Goal: Task Accomplishment & Management: Complete application form

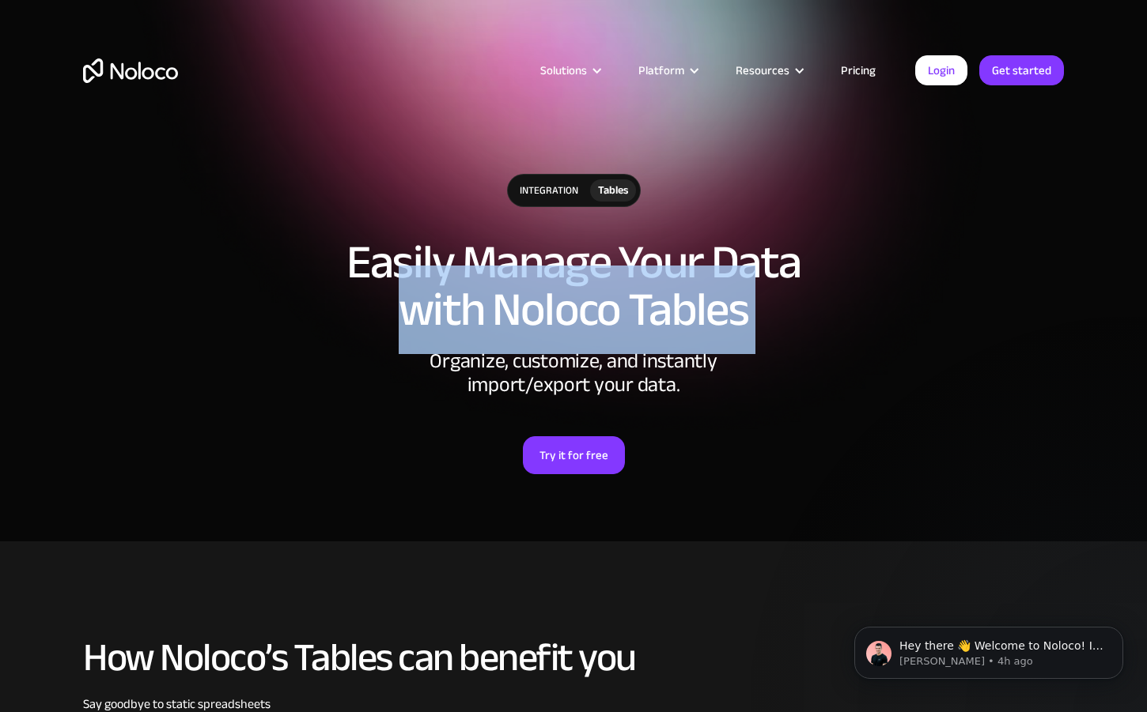
click at [164, 69] on img "home" at bounding box center [130, 71] width 95 height 25
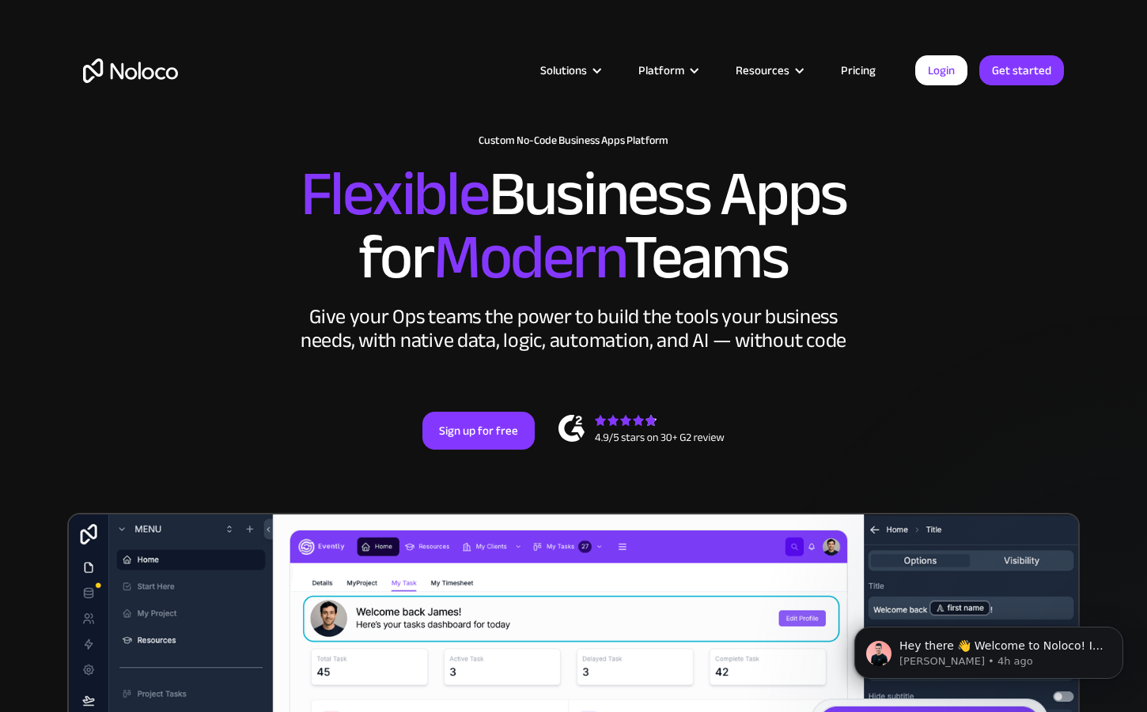
click at [856, 68] on link "Pricing" at bounding box center [858, 70] width 74 height 21
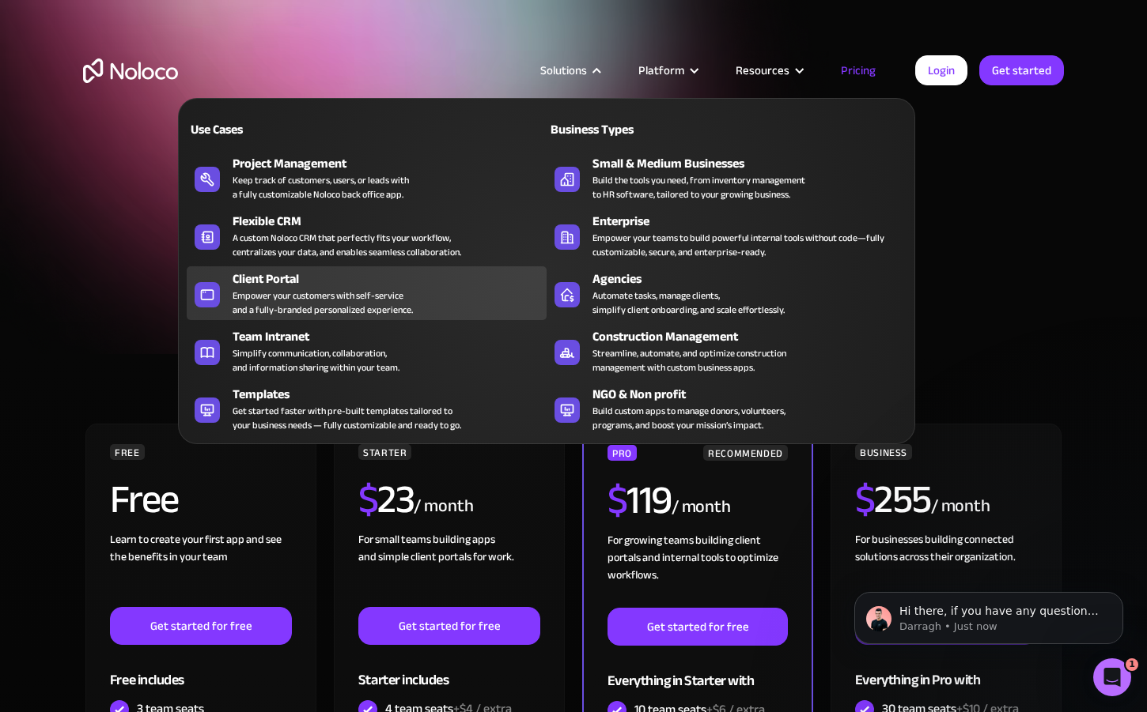
click at [386, 273] on div "Client Portal" at bounding box center [392, 279] width 321 height 19
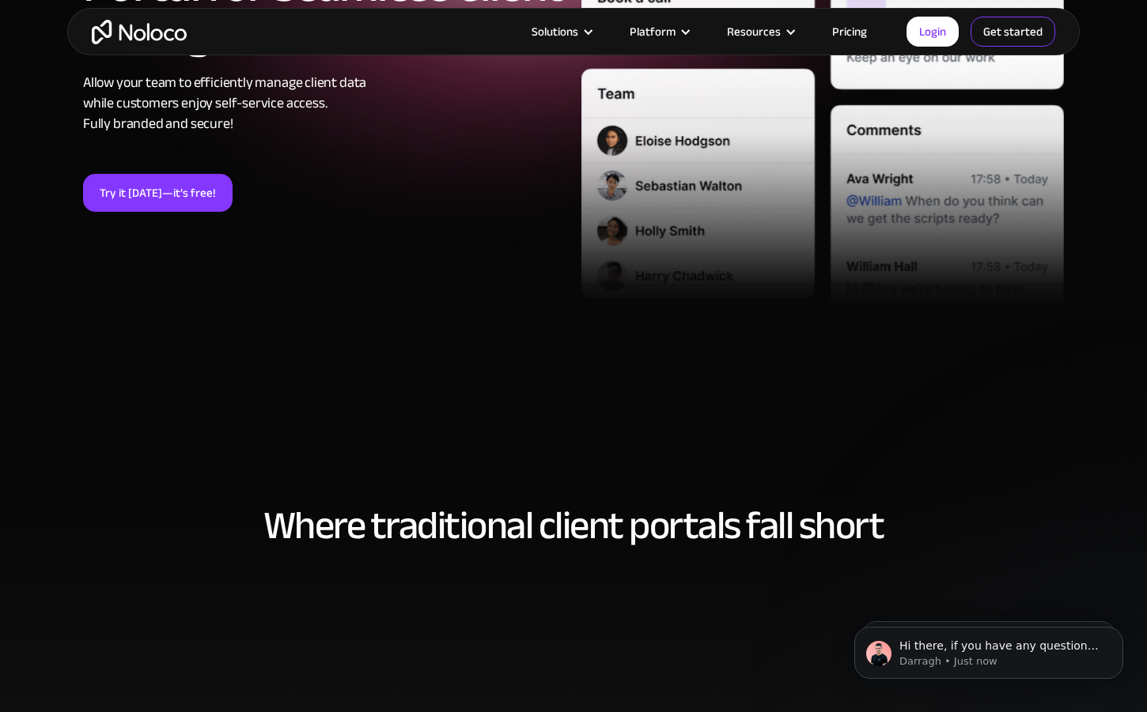
click at [988, 40] on link "Get started" at bounding box center [1012, 32] width 85 height 30
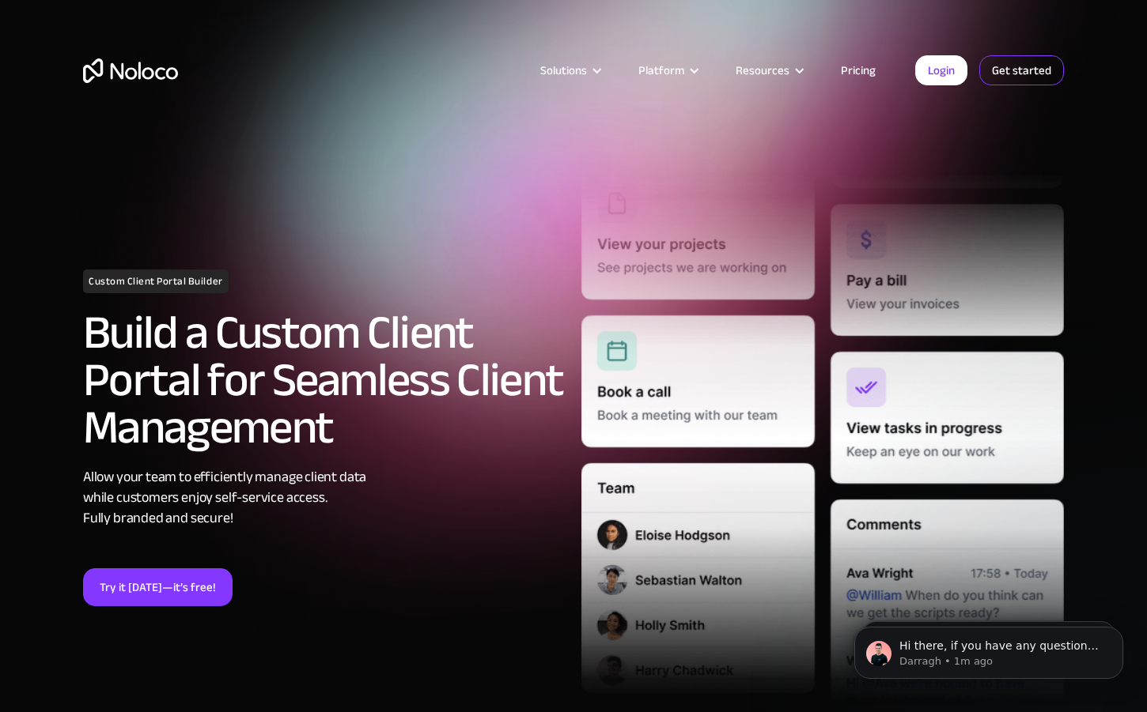
click at [1015, 66] on link "Get started" at bounding box center [1021, 70] width 85 height 30
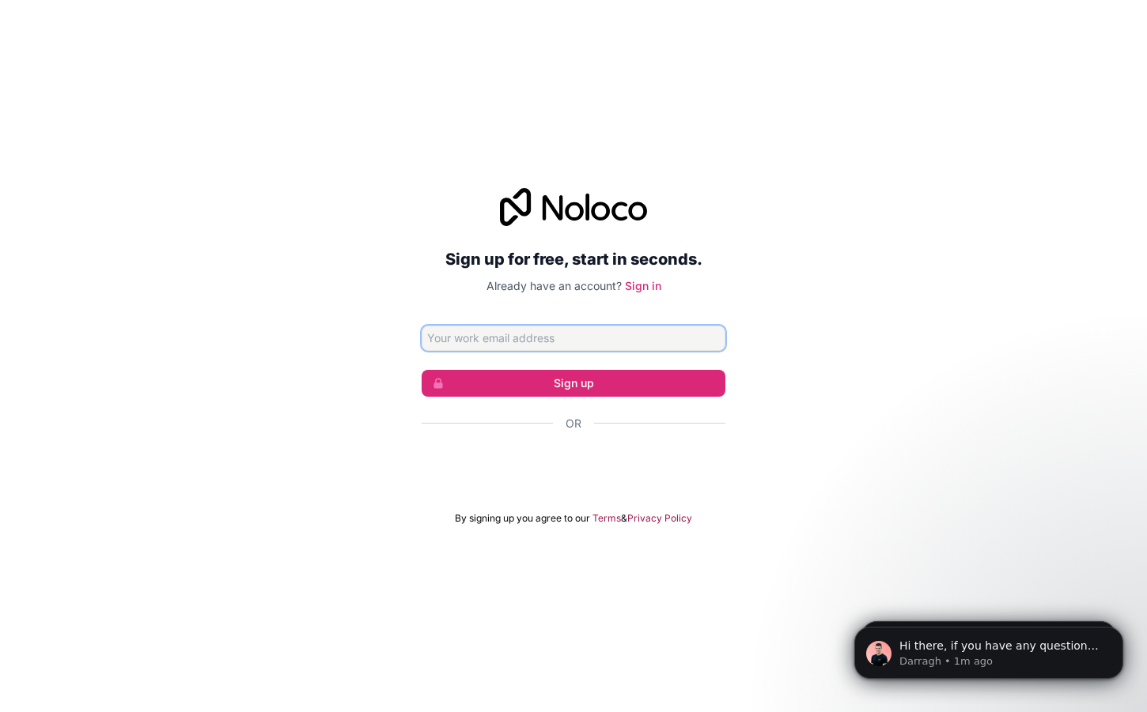
click at [594, 335] on input "Email address" at bounding box center [573, 338] width 304 height 25
click at [646, 279] on link "Sign in" at bounding box center [643, 285] width 36 height 13
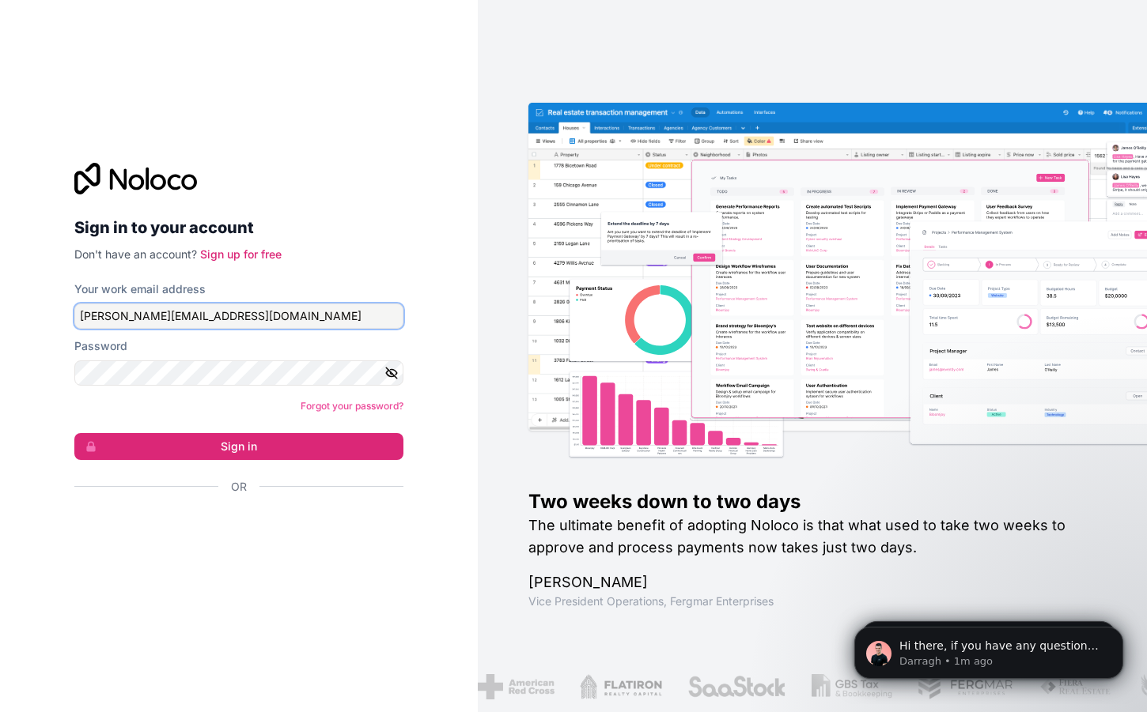
type input "[PERSON_NAME][EMAIL_ADDRESS][DOMAIN_NAME]"
click at [228, 402] on div "Forgot your password?" at bounding box center [238, 407] width 329 height 16
click at [213, 388] on form "Your work email address [PERSON_NAME][EMAIL_ADDRESS][DOMAIN_NAME] Password Forg…" at bounding box center [238, 416] width 329 height 269
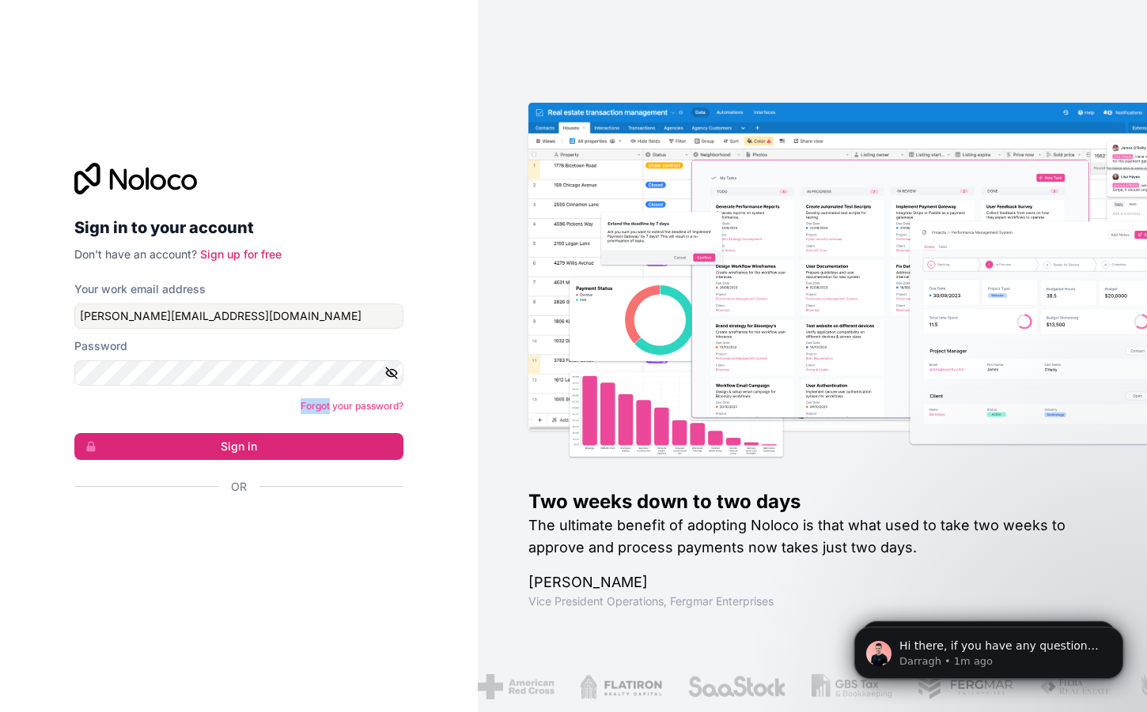
click at [213, 388] on form "Your work email address [PERSON_NAME][EMAIL_ADDRESS][DOMAIN_NAME] Password Forg…" at bounding box center [238, 416] width 329 height 269
click at [215, 388] on form "Your work email address [PERSON_NAME][EMAIL_ADDRESS][DOMAIN_NAME] Password Forg…" at bounding box center [238, 416] width 329 height 269
click at [267, 257] on link "Sign up for free" at bounding box center [240, 253] width 81 height 13
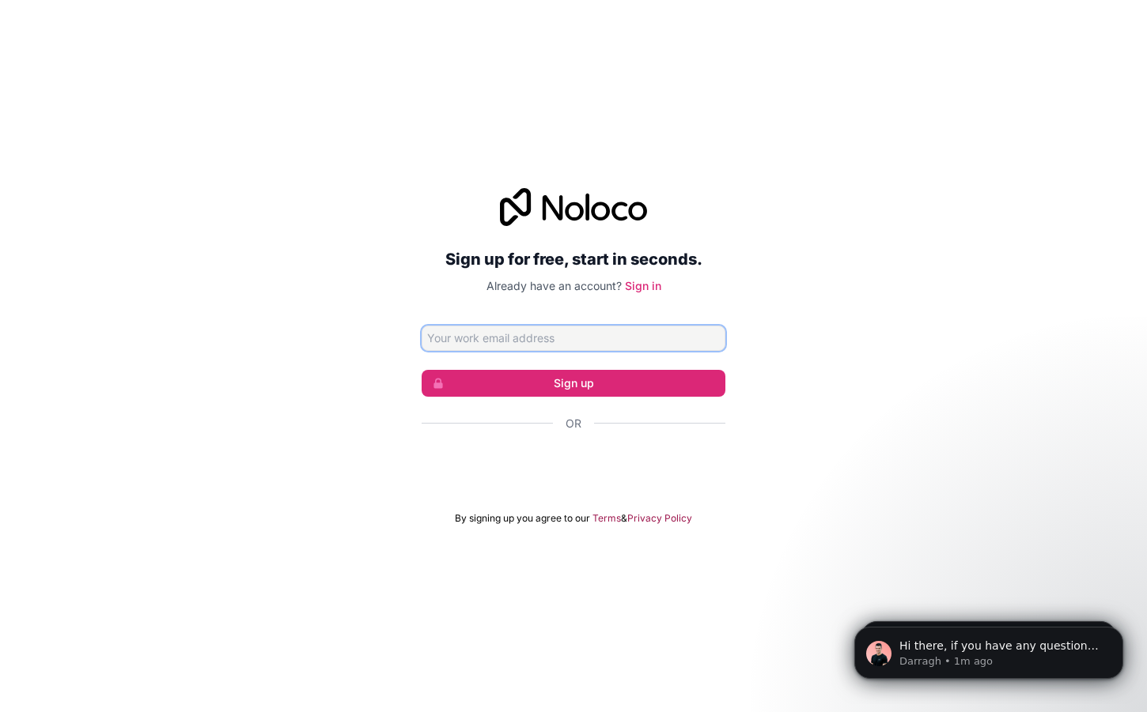
click at [501, 334] on input "Email address" at bounding box center [573, 338] width 304 height 25
type input "v"
type input "s"
type input "v"
type input "[PERSON_NAME][EMAIL_ADDRESS][DOMAIN_NAME]"
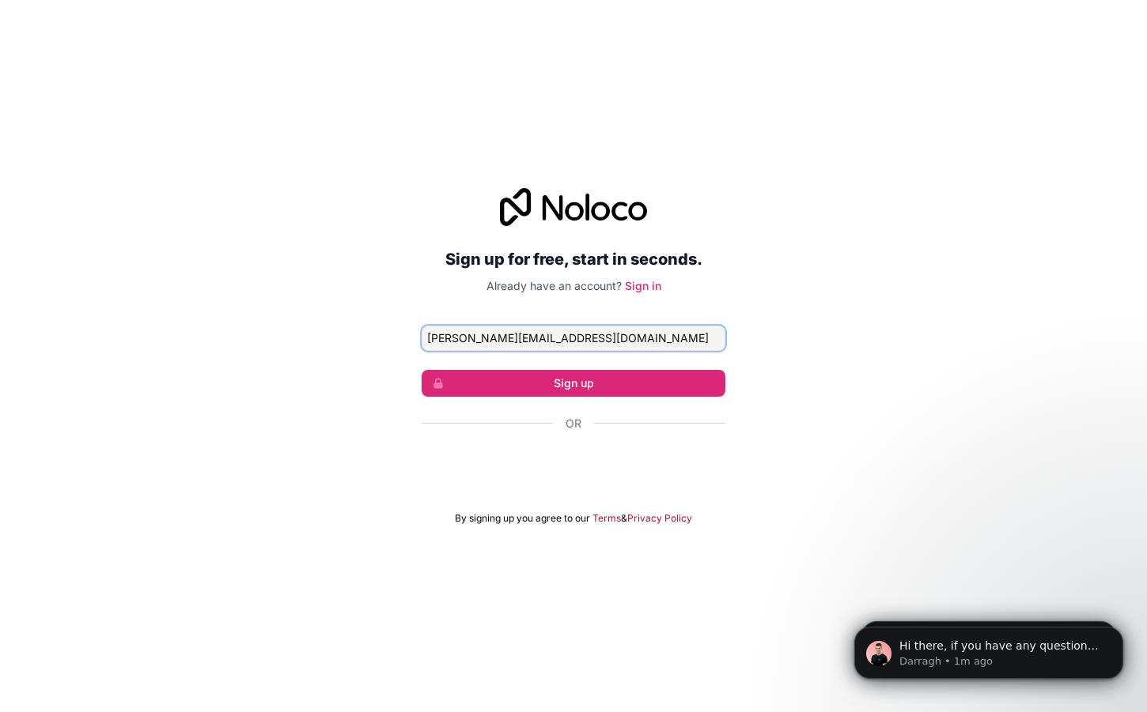
click at [573, 383] on button "Sign up" at bounding box center [573, 383] width 304 height 27
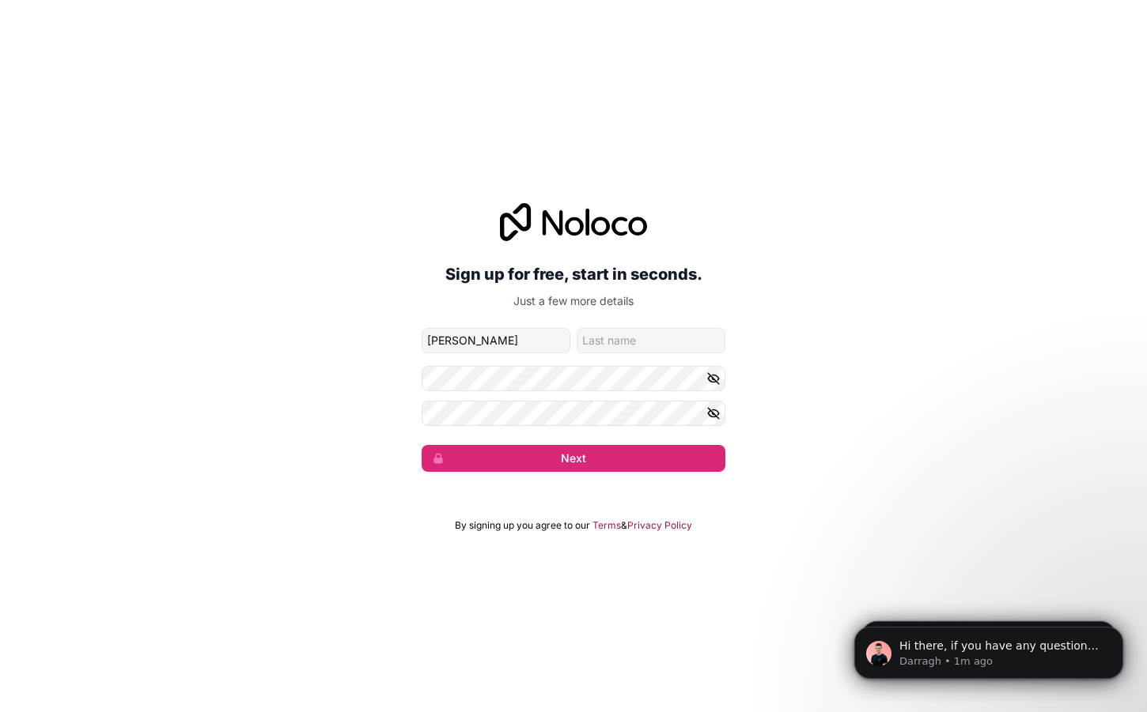
type input "[PERSON_NAME]"
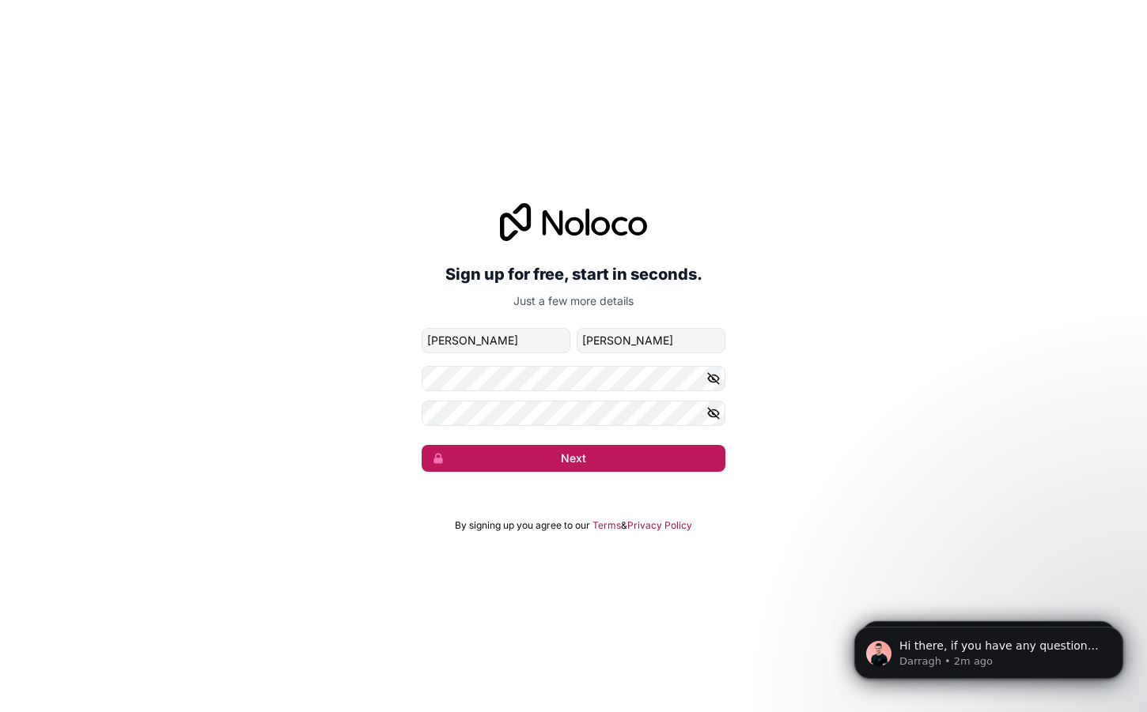
click at [580, 460] on button "Next" at bounding box center [573, 458] width 304 height 27
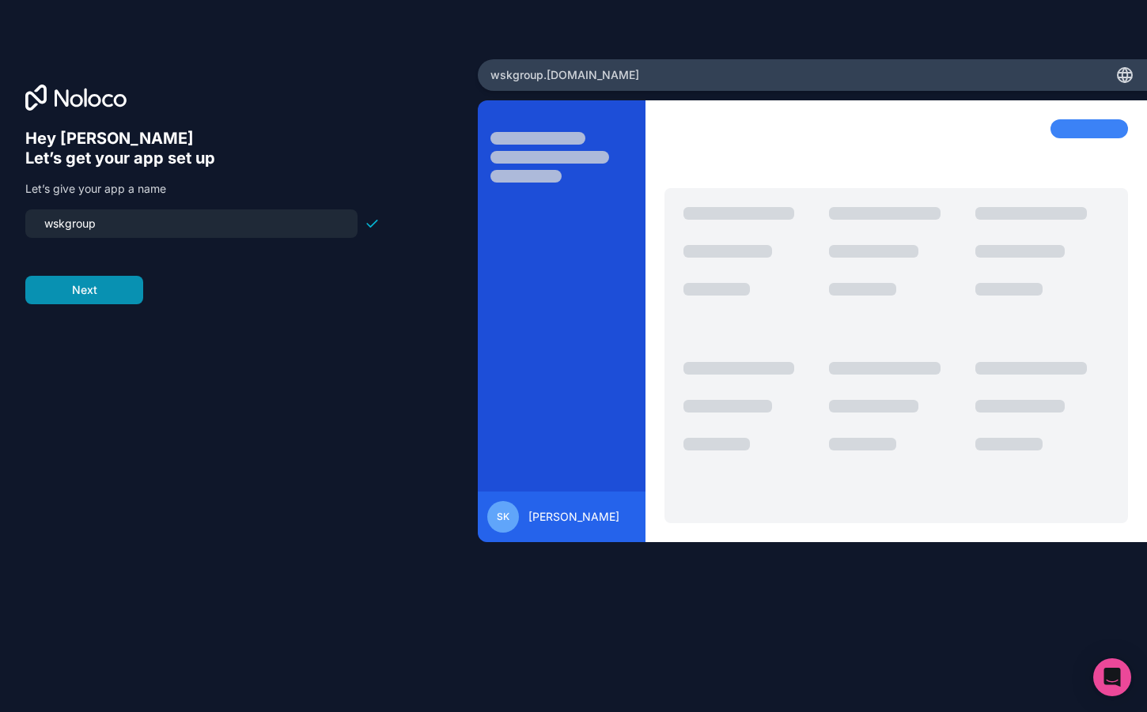
click at [115, 298] on button "Next" at bounding box center [84, 290] width 118 height 28
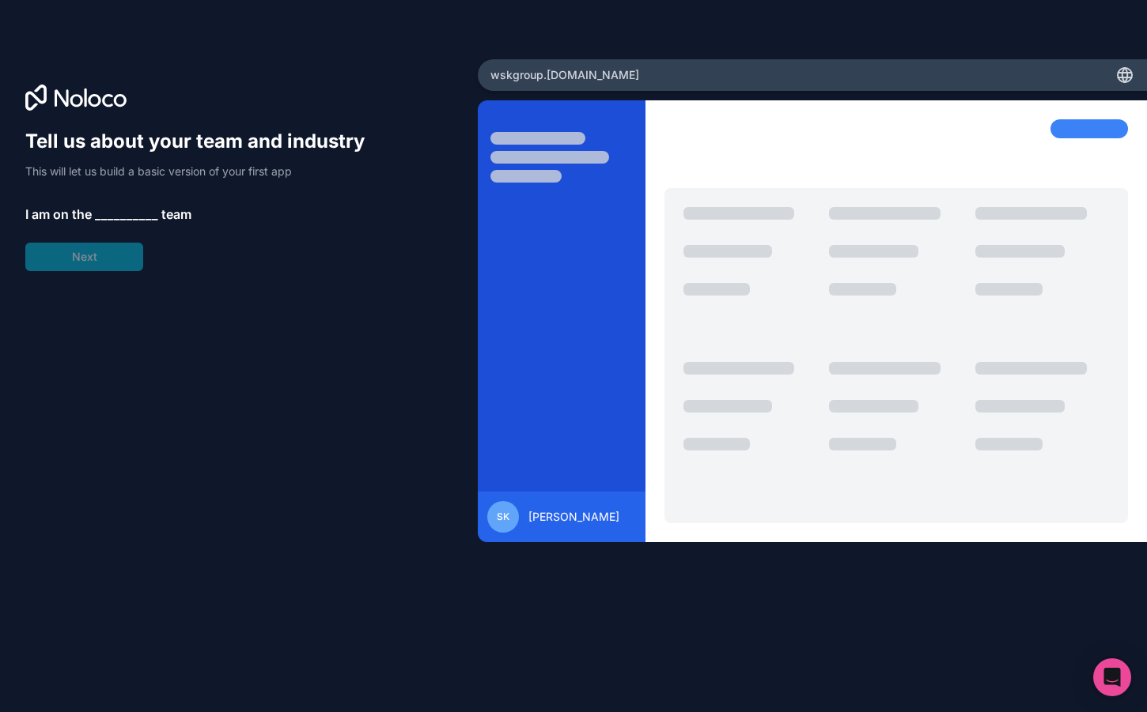
click at [131, 213] on span "__________" at bounding box center [126, 214] width 63 height 19
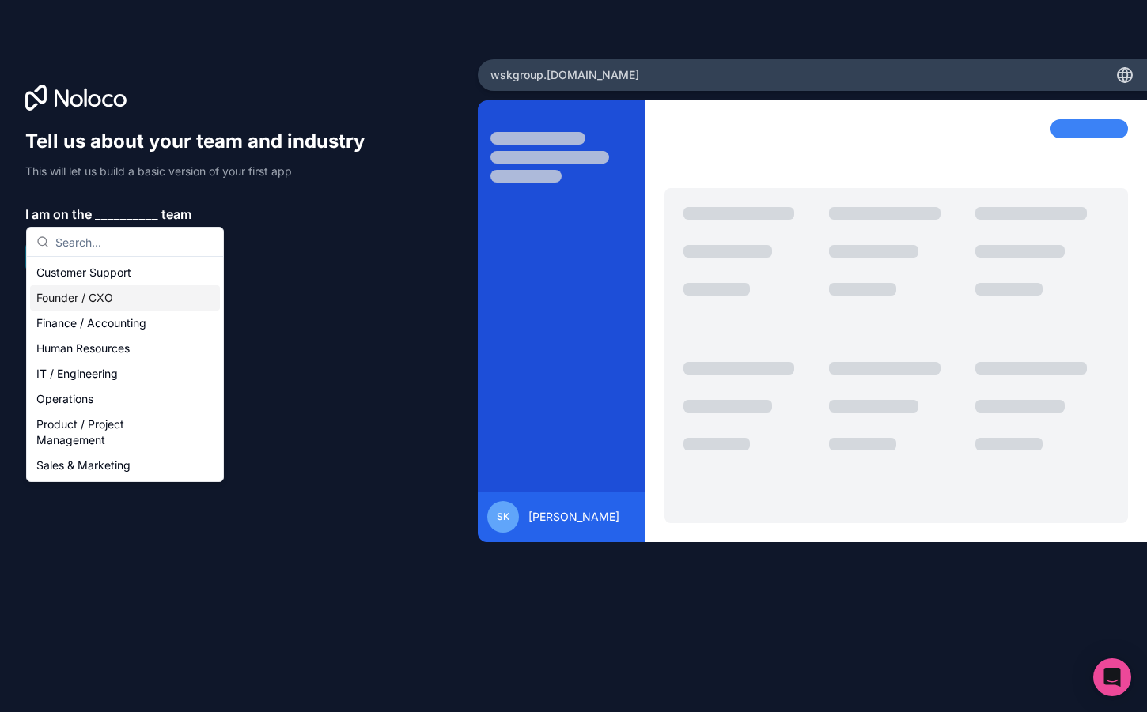
click at [93, 293] on div "Founder / CXO" at bounding box center [125, 297] width 190 height 25
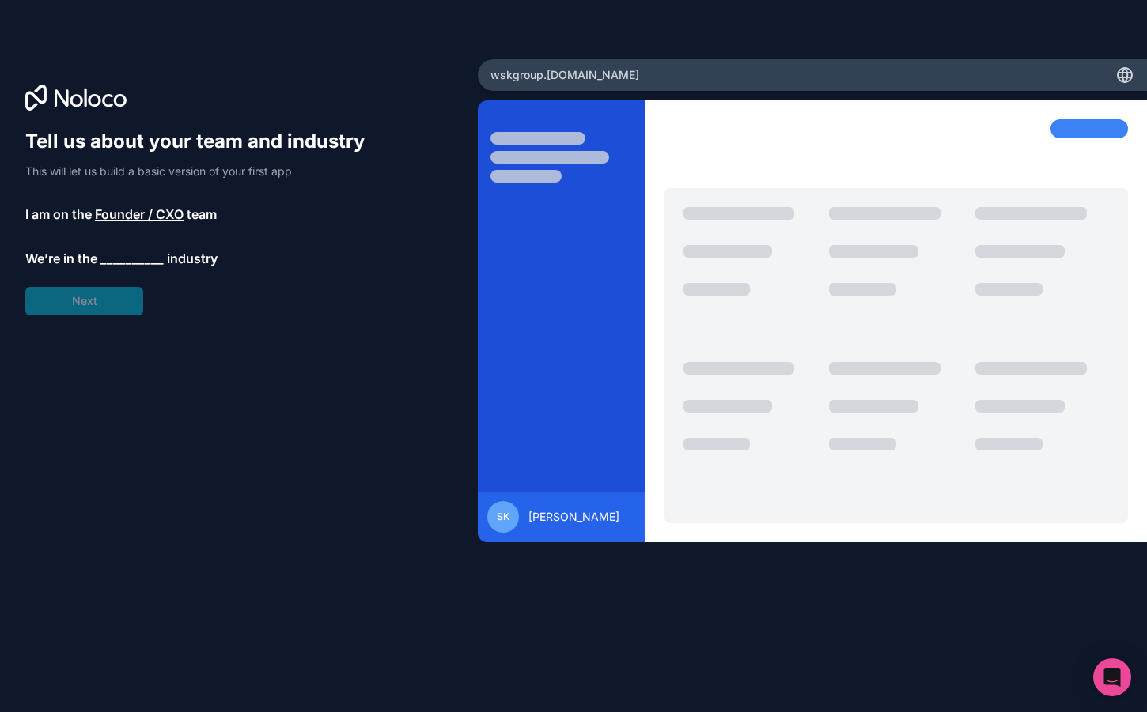
click at [119, 259] on span "__________" at bounding box center [131, 258] width 63 height 19
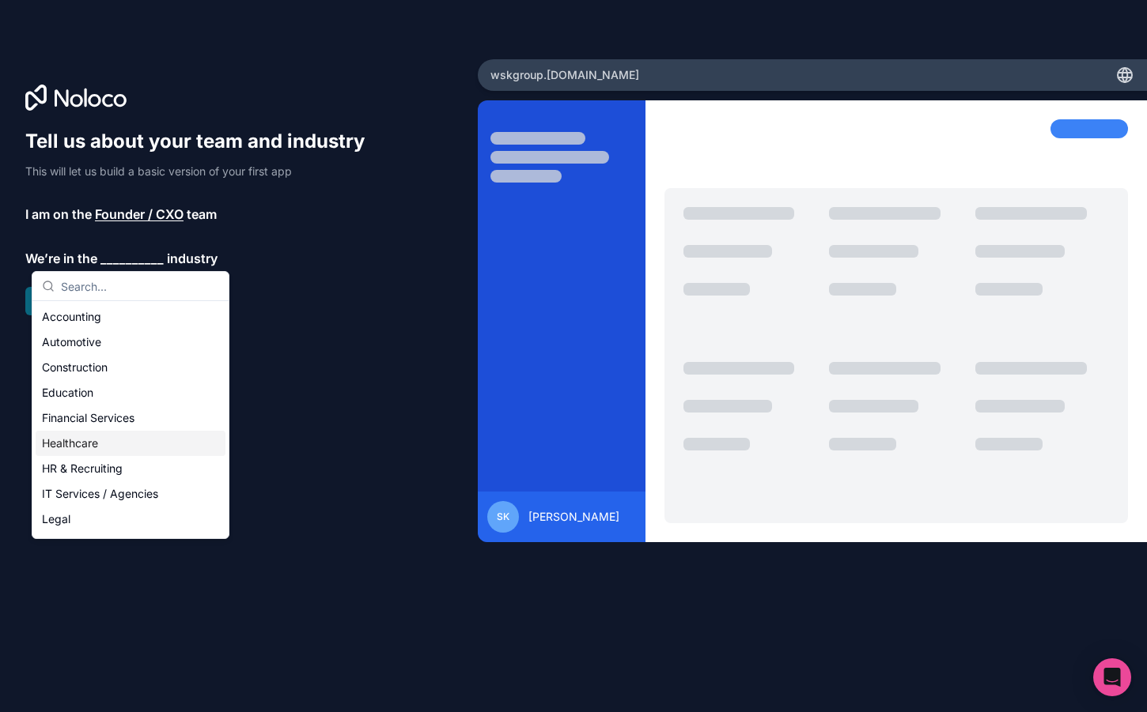
click at [95, 439] on div "Healthcare" at bounding box center [131, 443] width 190 height 25
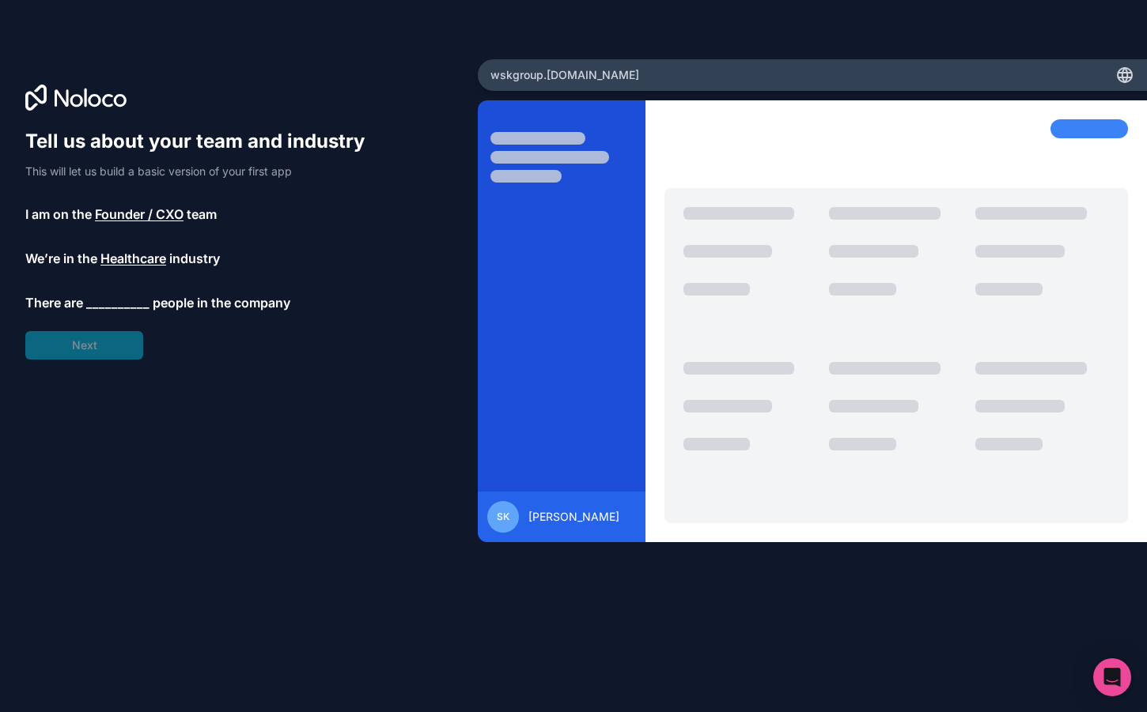
click at [112, 316] on div "Tell us about your team and industry This will let us build a basic version of …" at bounding box center [202, 244] width 354 height 231
click at [117, 307] on span "__________" at bounding box center [117, 302] width 63 height 19
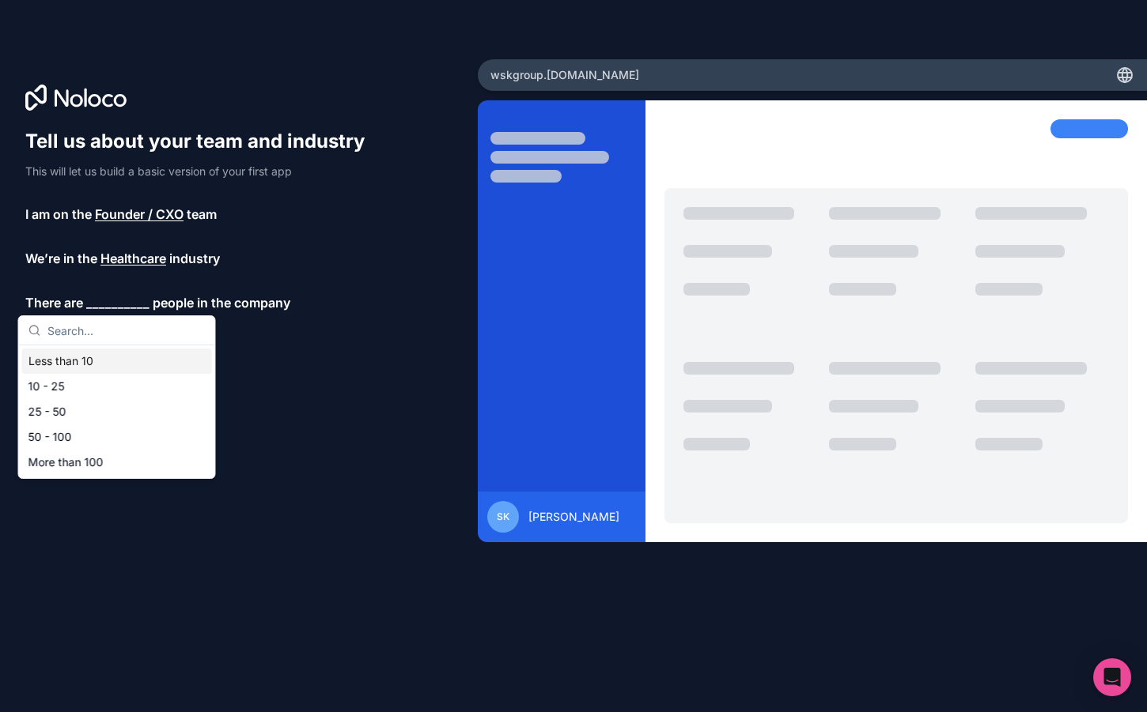
click at [78, 357] on div "Less than 10" at bounding box center [117, 361] width 190 height 25
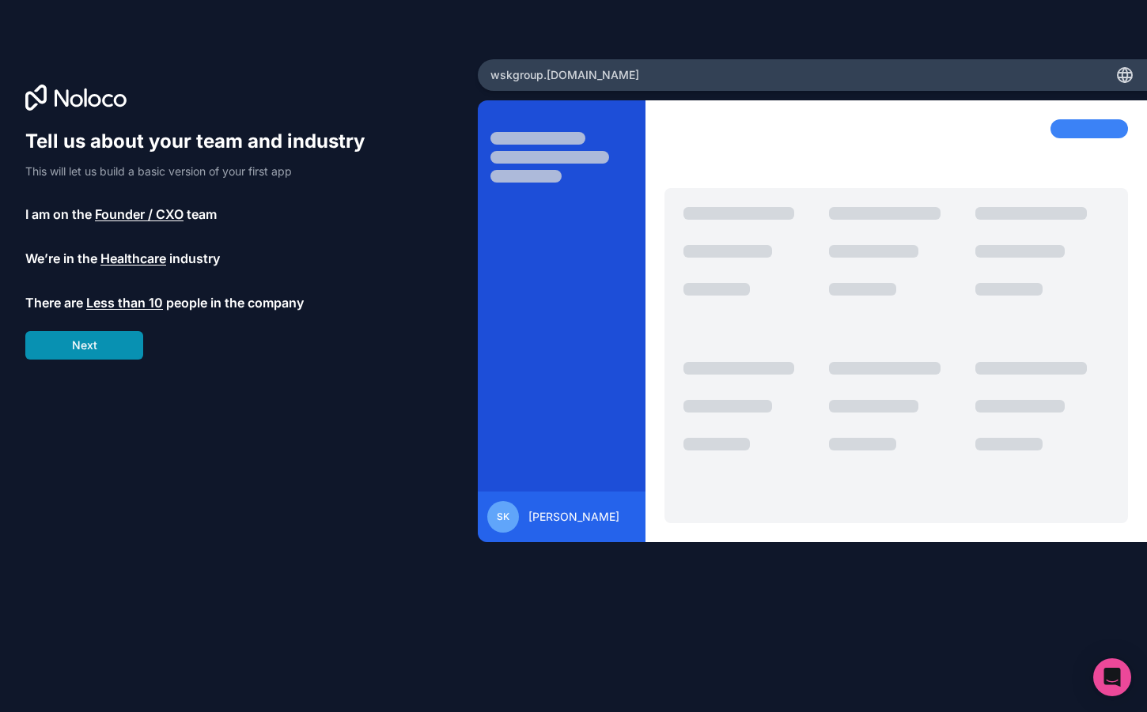
click at [96, 344] on button "Next" at bounding box center [84, 345] width 118 height 28
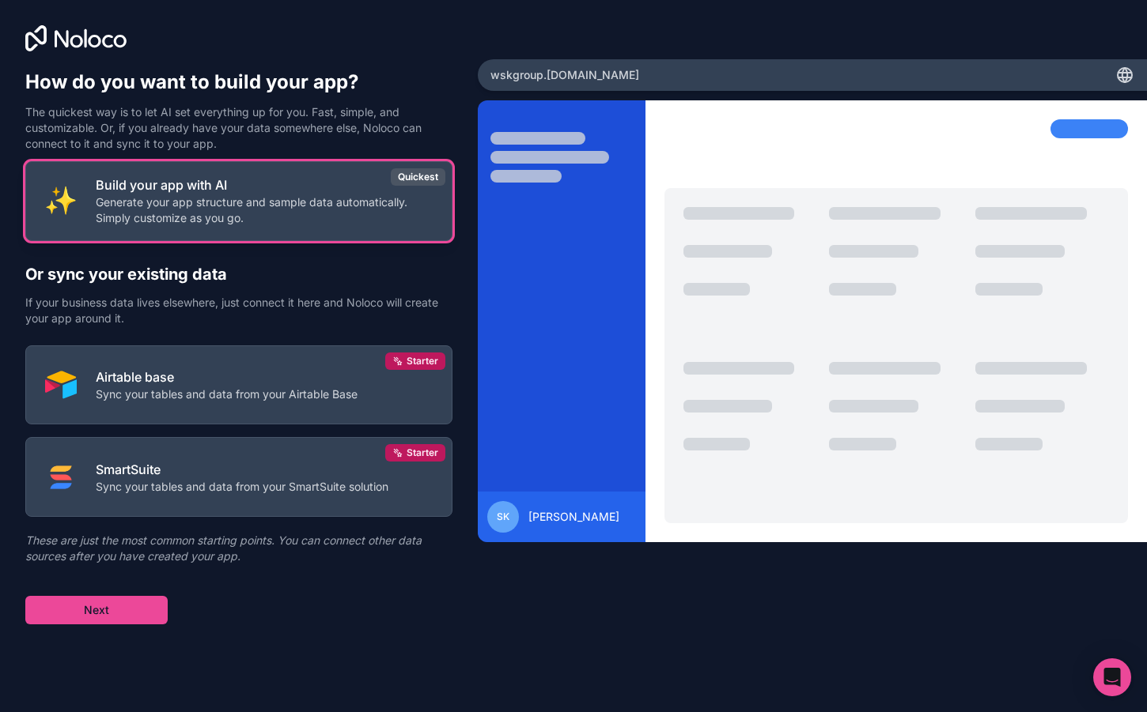
click at [236, 232] on button "Build your app with AI Generate your app structure and sample data automaticall…" at bounding box center [238, 201] width 427 height 80
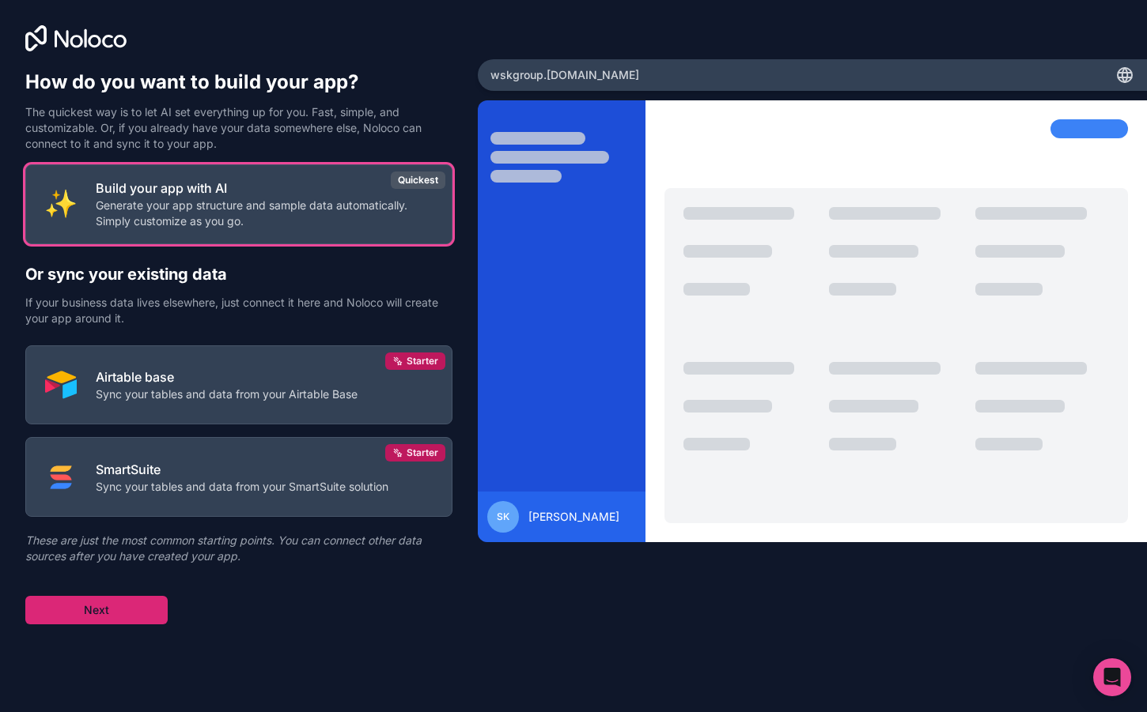
click at [138, 613] on button "Next" at bounding box center [96, 610] width 142 height 28
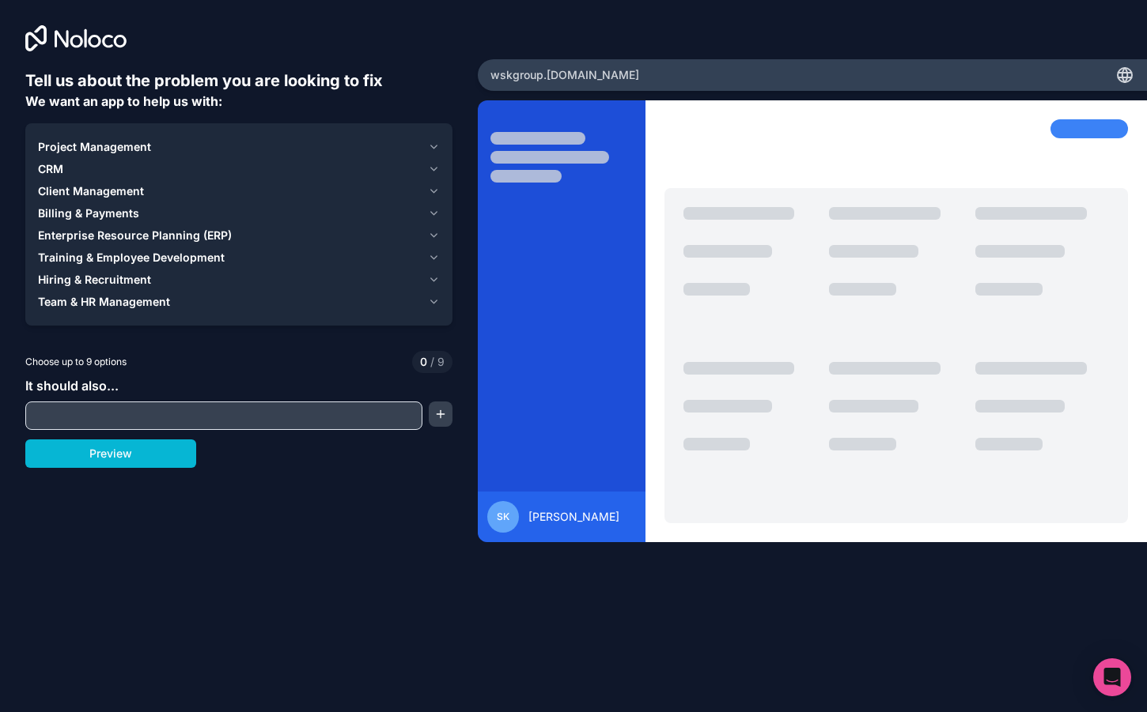
click at [130, 423] on input "text" at bounding box center [223, 416] width 389 height 22
type input "product management"
drag, startPoint x: 93, startPoint y: 442, endPoint x: 102, endPoint y: 470, distance: 29.0
click at [102, 470] on div "Tell us about the problem you are looking to fix We want an app to help us with…" at bounding box center [238, 319] width 427 height 499
click at [120, 450] on button "Preview" at bounding box center [110, 454] width 171 height 28
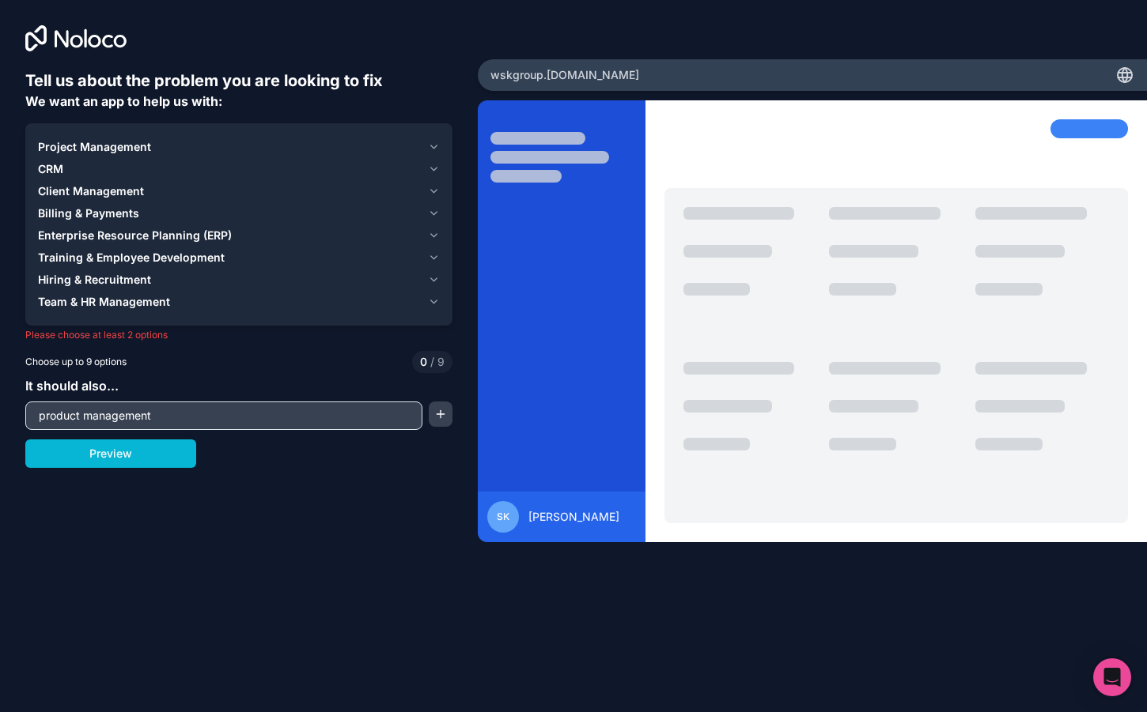
click at [65, 185] on span "Client Management" at bounding box center [91, 191] width 106 height 16
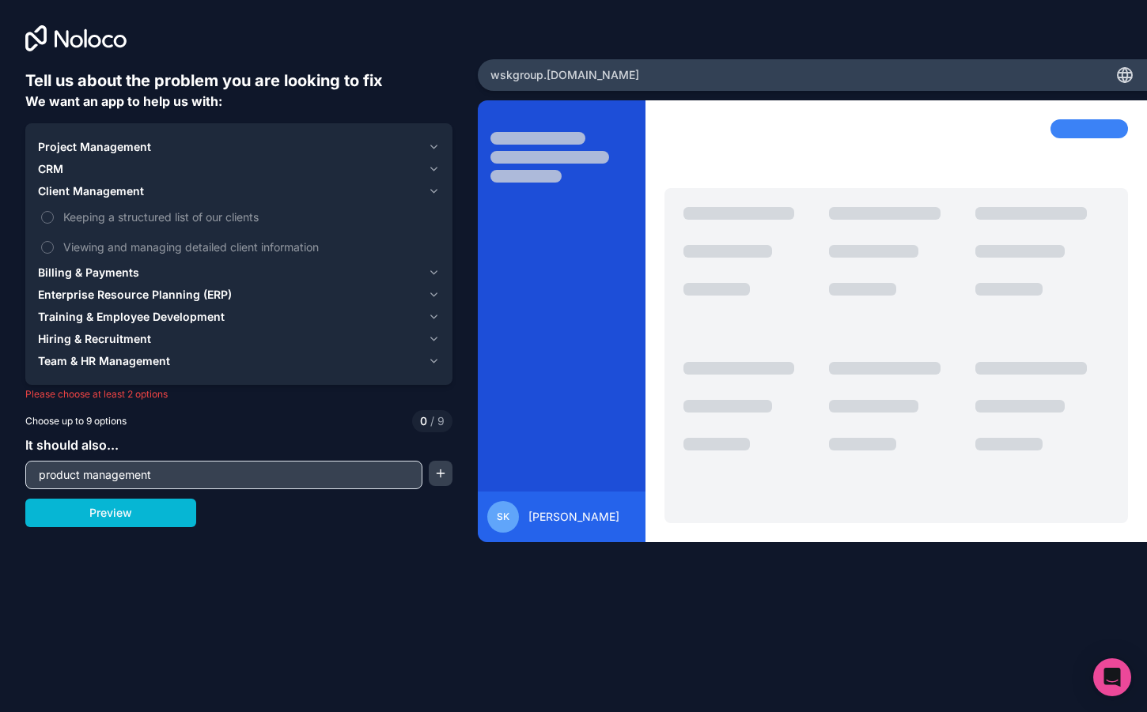
click at [142, 356] on span "Team & HR Management" at bounding box center [104, 361] width 132 height 16
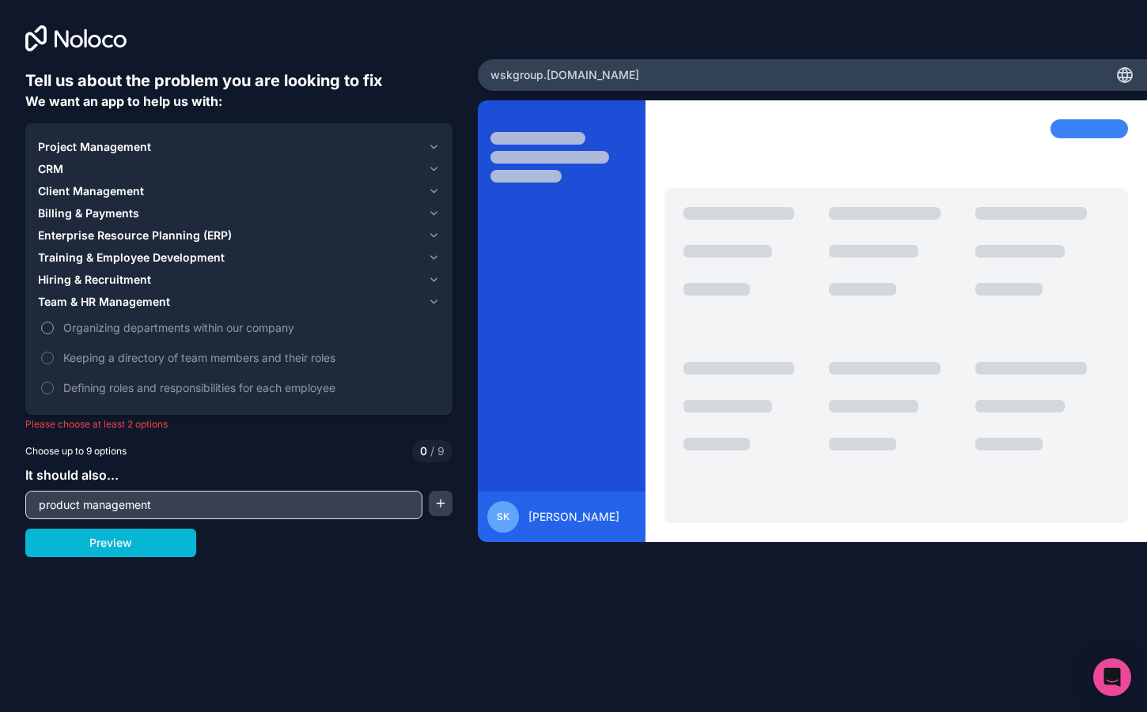
click at [159, 336] on label "Organizing departments within our company" at bounding box center [239, 327] width 402 height 29
click at [54, 334] on button "Organizing departments within our company" at bounding box center [47, 328] width 13 height 13
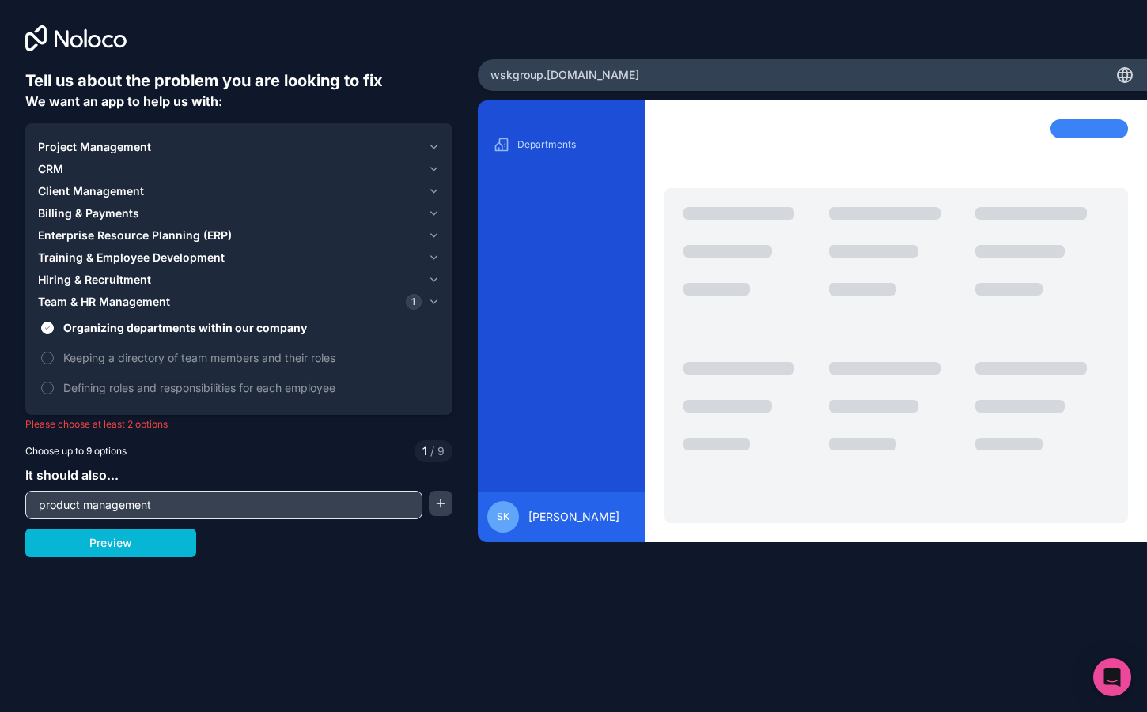
click at [138, 290] on button "Hiring & Recruitment" at bounding box center [239, 280] width 402 height 22
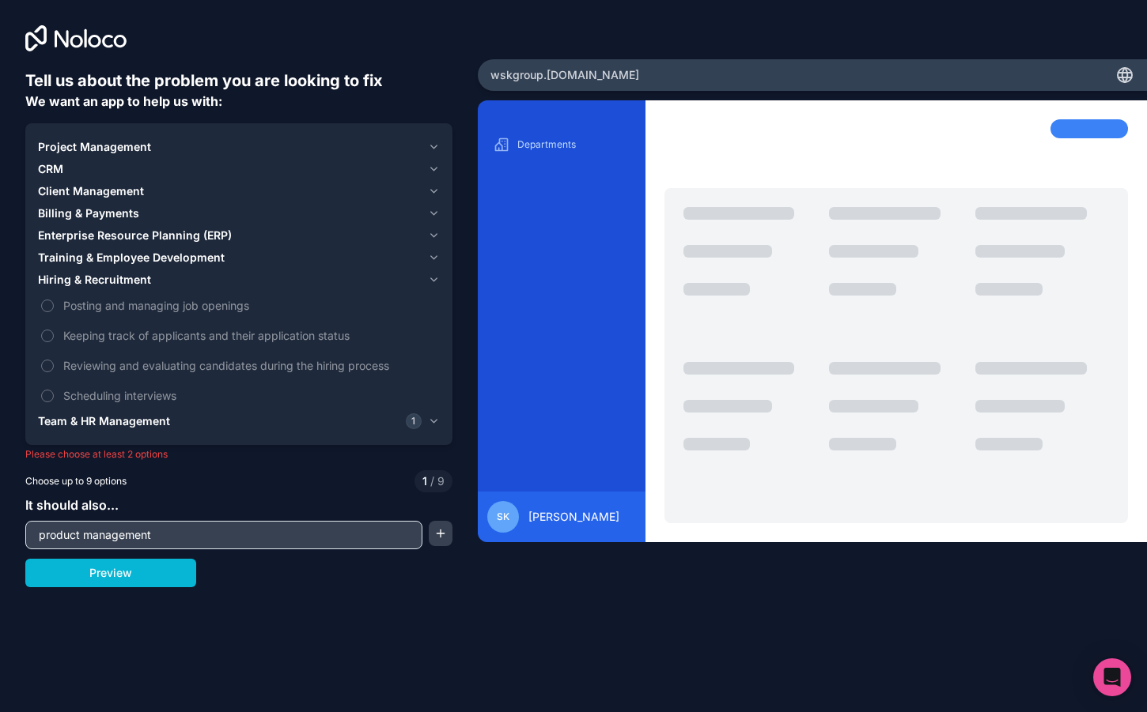
click at [136, 260] on span "Training & Employee Development" at bounding box center [131, 258] width 187 height 16
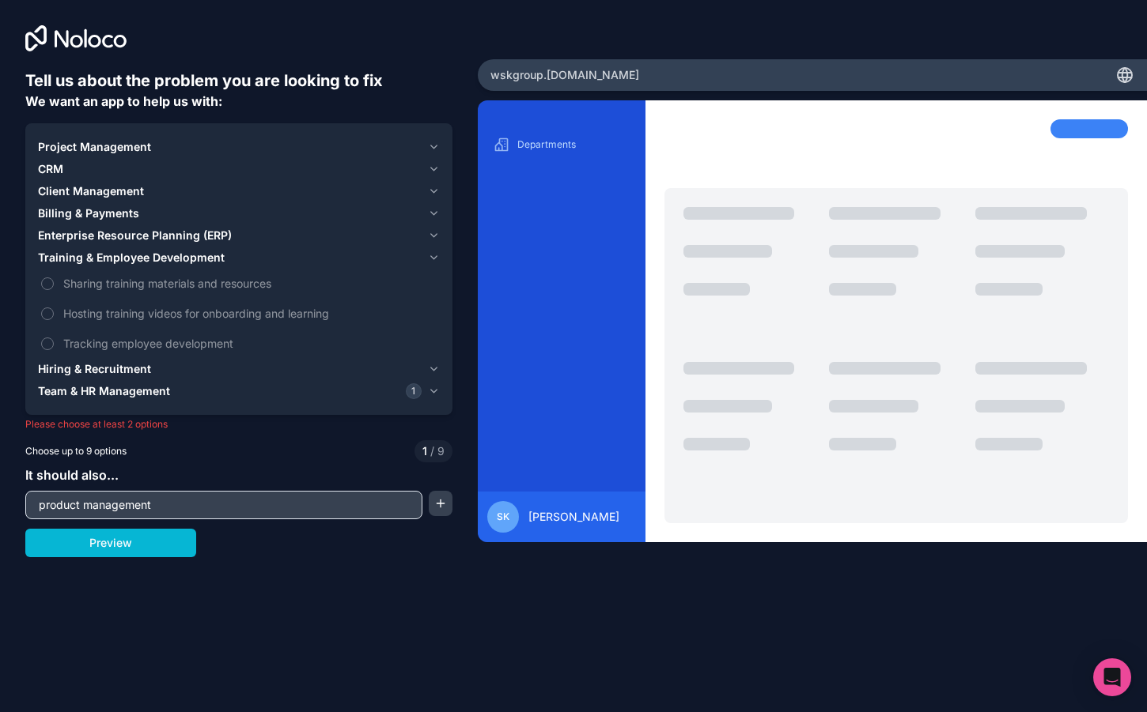
click at [132, 236] on span "Enterprise Resource Planning (ERP)" at bounding box center [135, 236] width 194 height 16
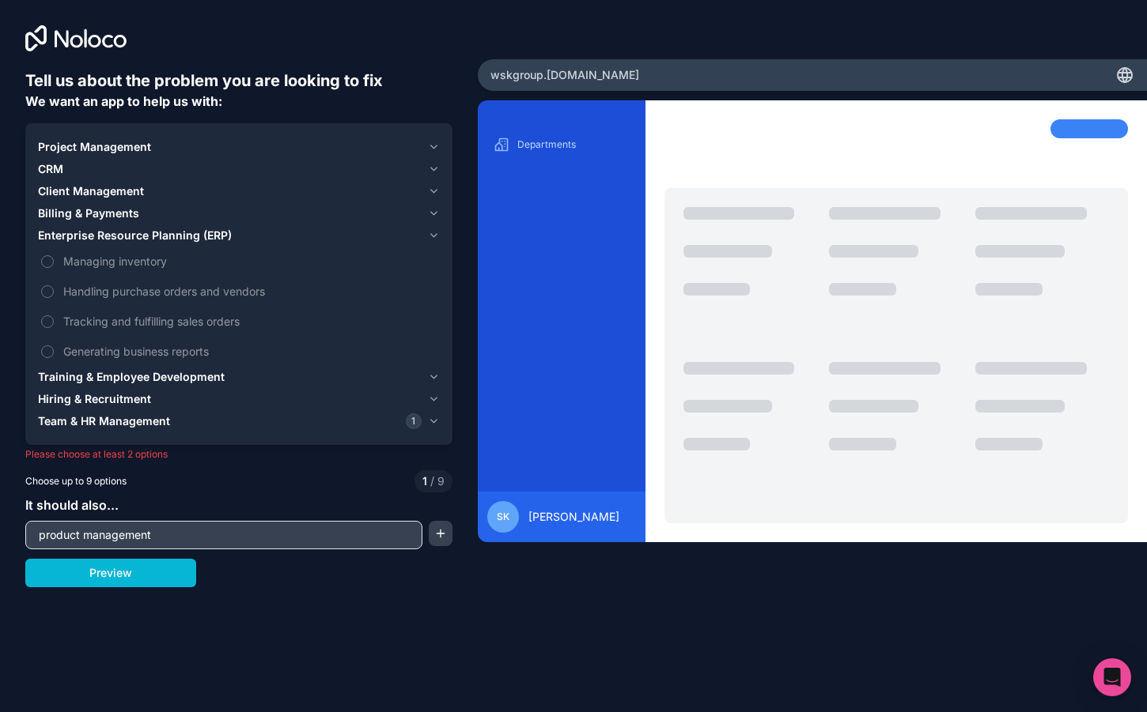
click at [95, 221] on span "Billing & Payments" at bounding box center [88, 214] width 101 height 16
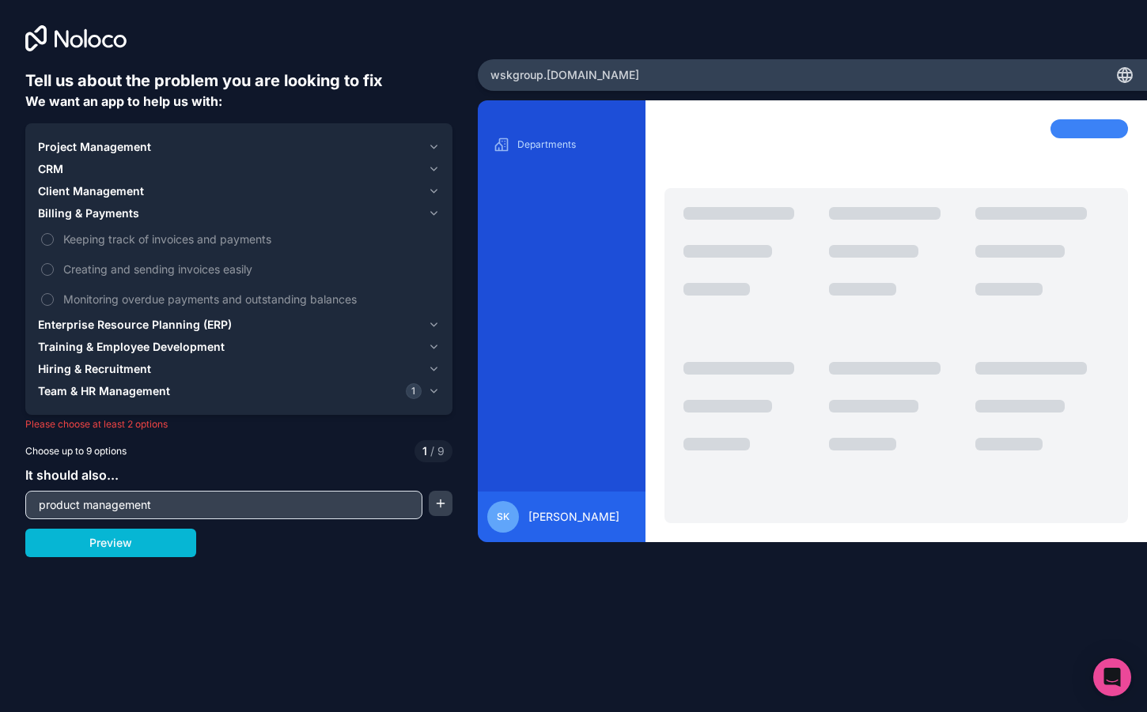
click at [84, 191] on span "Client Management" at bounding box center [91, 191] width 106 height 16
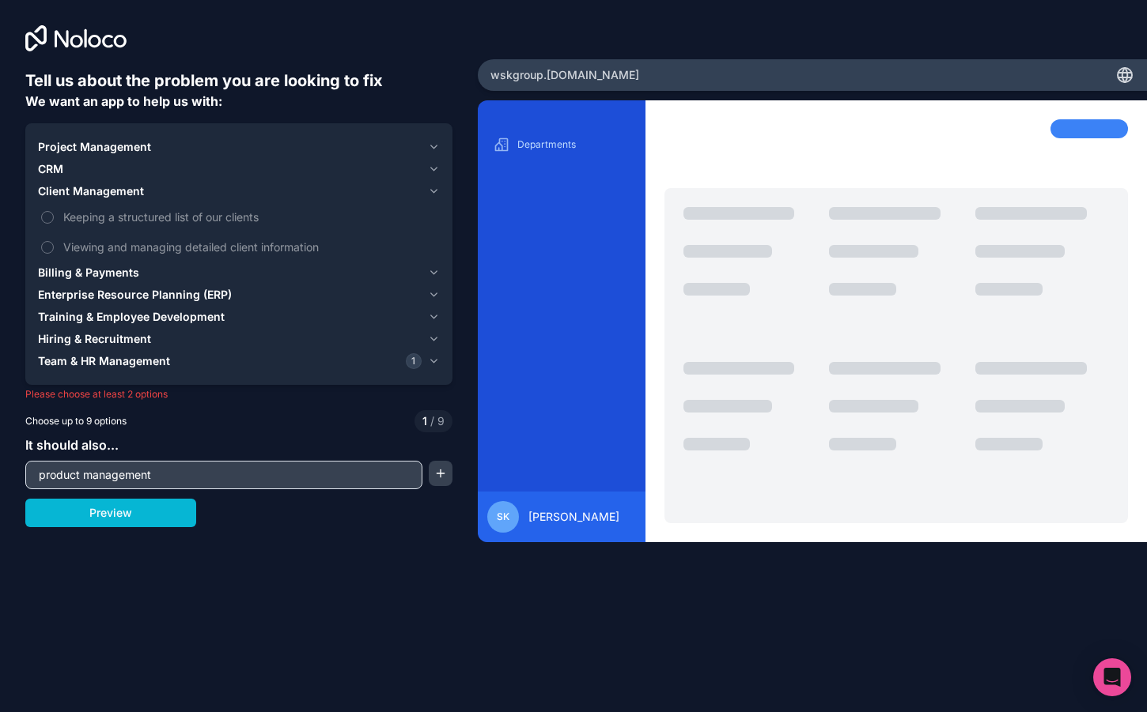
click at [63, 164] on span "CRM" at bounding box center [50, 169] width 25 height 16
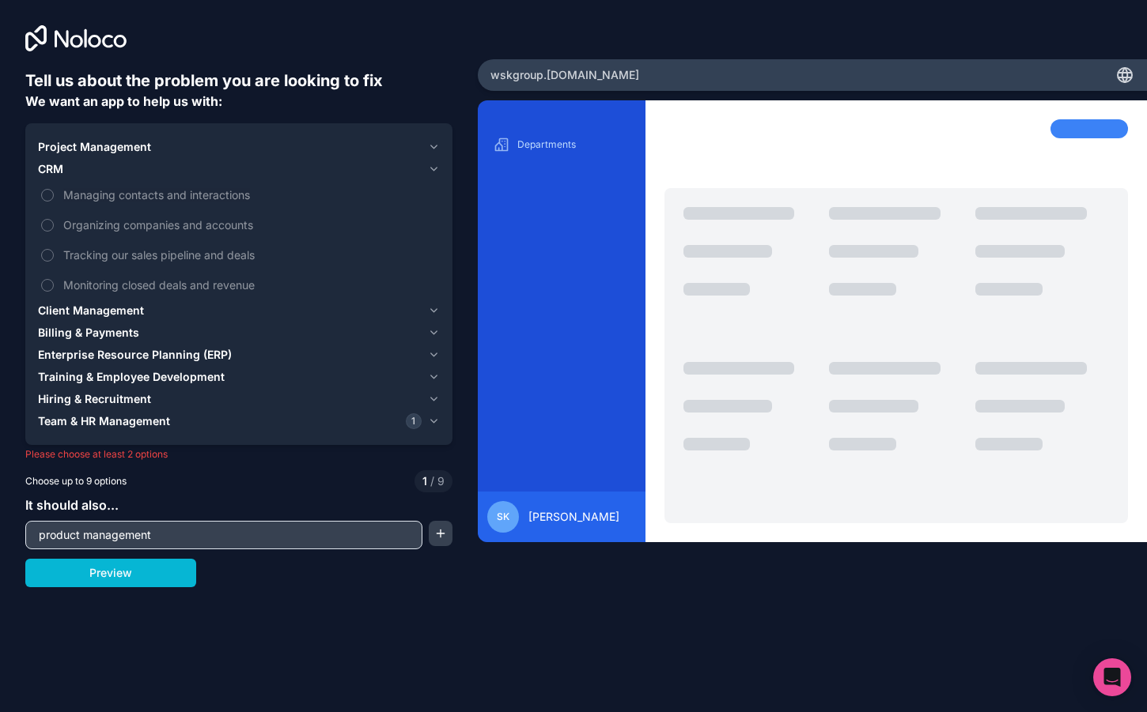
click at [87, 143] on span "Project Management" at bounding box center [94, 147] width 113 height 16
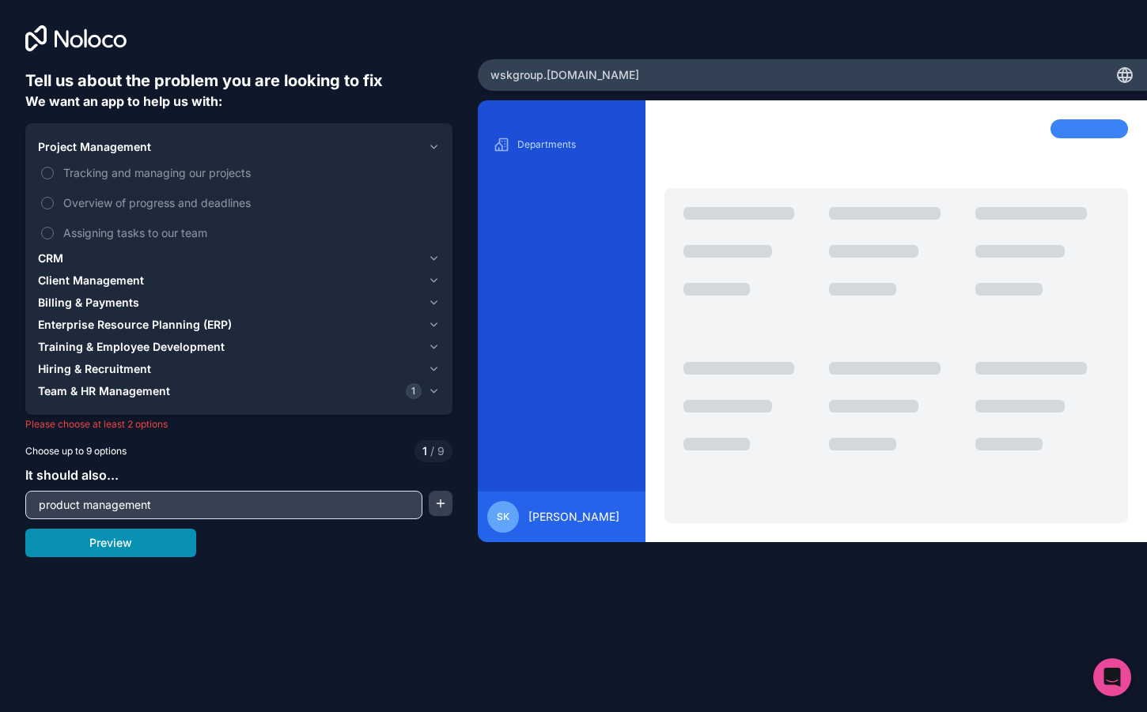
click at [156, 544] on button "Preview" at bounding box center [110, 543] width 171 height 28
click at [166, 550] on button "Preview" at bounding box center [110, 543] width 171 height 28
click at [96, 387] on span "Team & HR Management" at bounding box center [104, 392] width 132 height 16
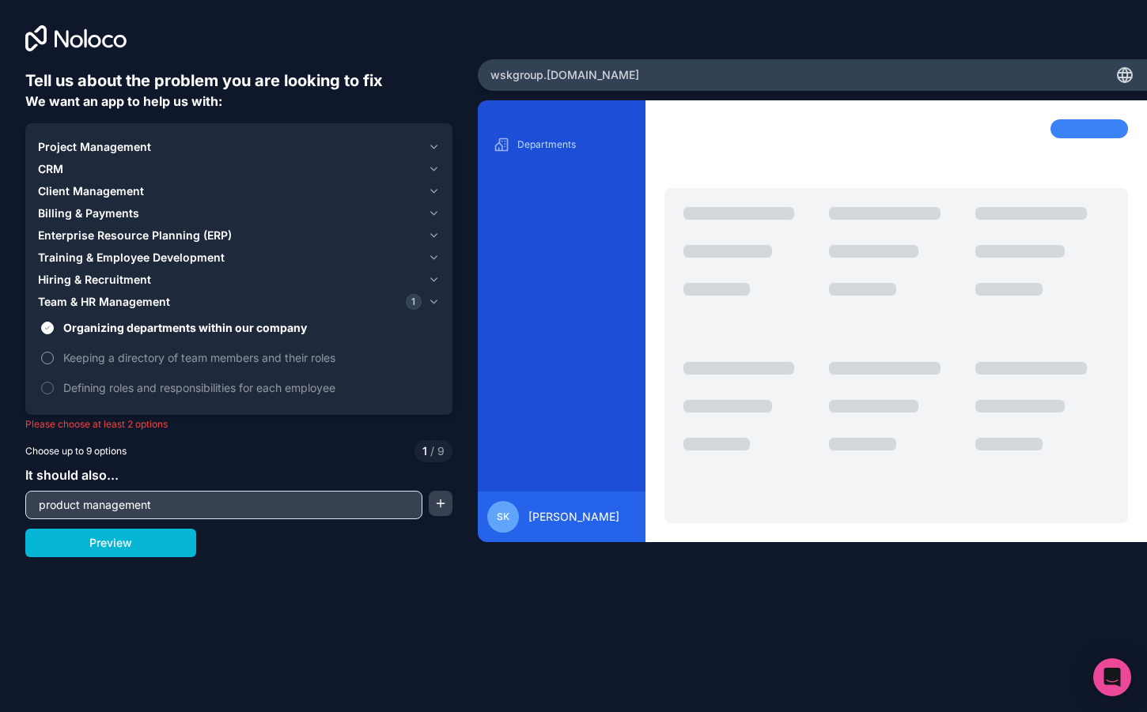
click at [96, 357] on span "Keeping a directory of team members and their roles" at bounding box center [249, 358] width 373 height 17
click at [54, 357] on button "Keeping a directory of team members and their roles" at bounding box center [47, 358] width 13 height 13
click at [119, 395] on span "Defining roles and responsibilities for each employee" at bounding box center [249, 388] width 373 height 17
click at [54, 395] on button "Defining roles and responsibilities for each employee" at bounding box center [47, 388] width 13 height 13
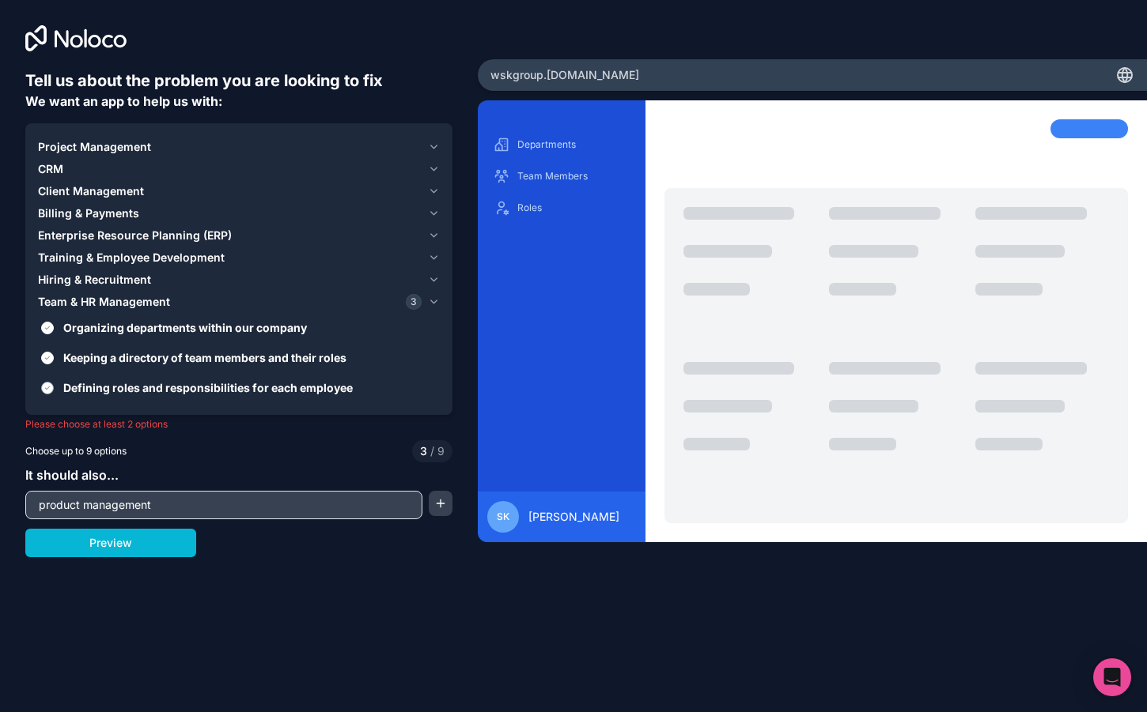
click at [114, 385] on span "Defining roles and responsibilities for each employee" at bounding box center [249, 388] width 373 height 17
click at [54, 385] on button "Defining roles and responsibilities for each employee" at bounding box center [47, 388] width 13 height 13
click at [116, 368] on label "Keeping a directory of team members and their roles" at bounding box center [239, 357] width 402 height 29
click at [54, 365] on button "Keeping a directory of team members and their roles" at bounding box center [47, 358] width 13 height 13
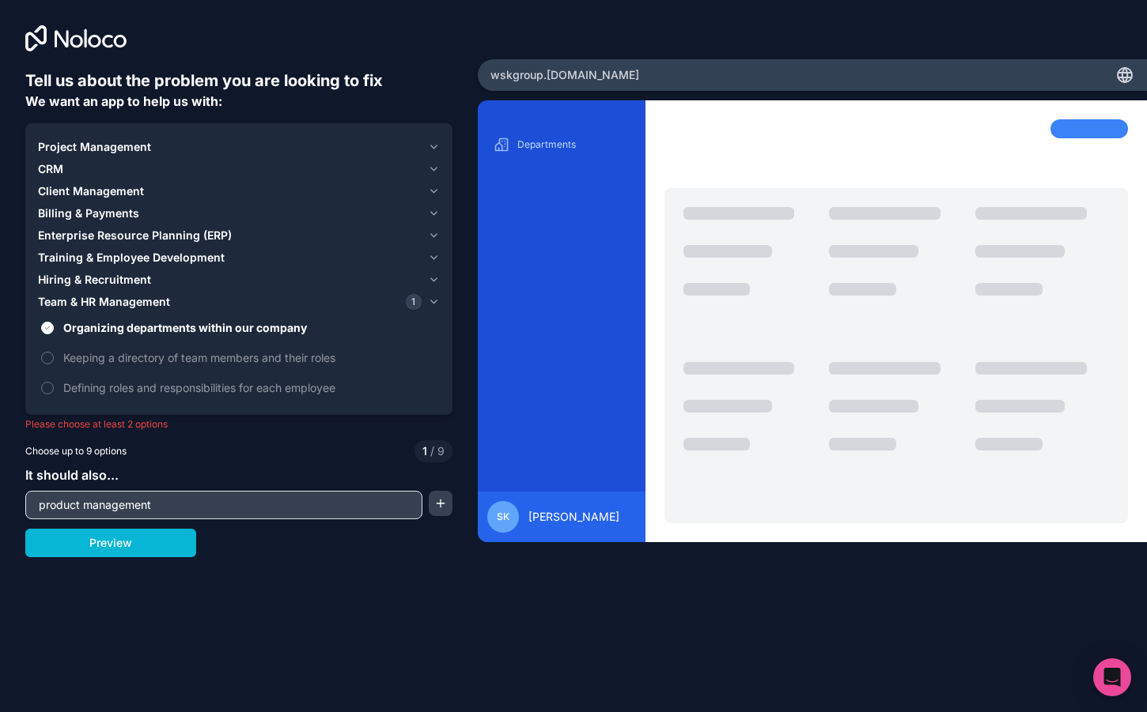
click at [88, 284] on span "Hiring & Recruitment" at bounding box center [94, 280] width 113 height 16
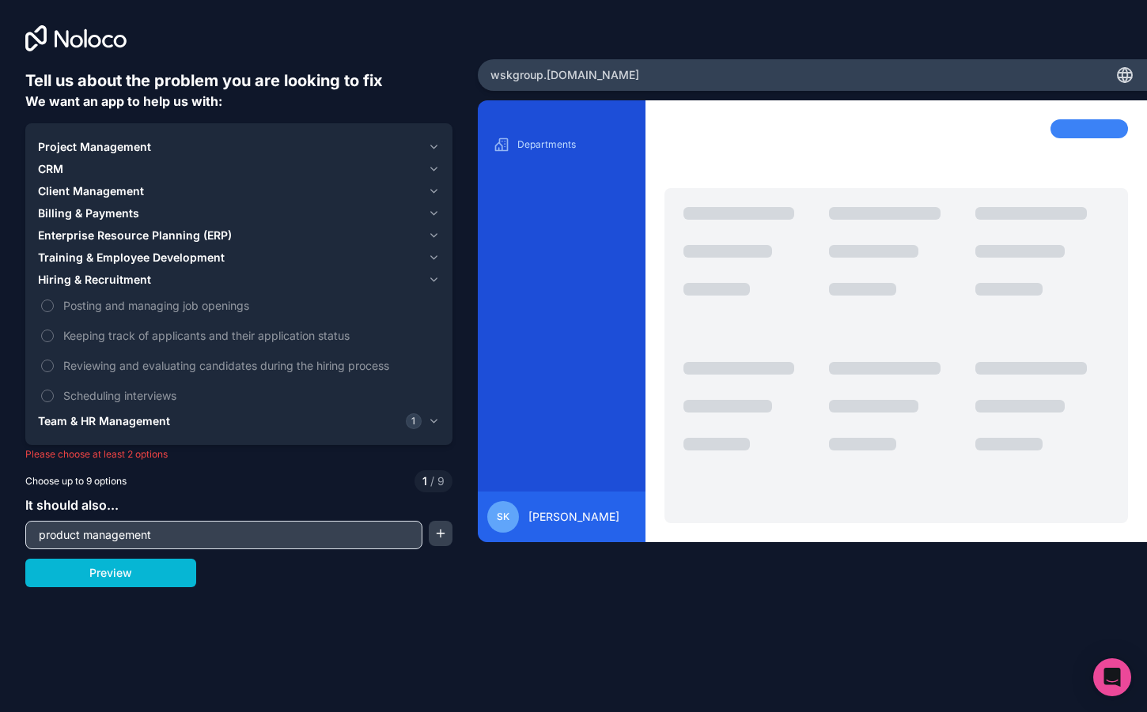
click at [89, 259] on span "Training & Employee Development" at bounding box center [131, 258] width 187 height 16
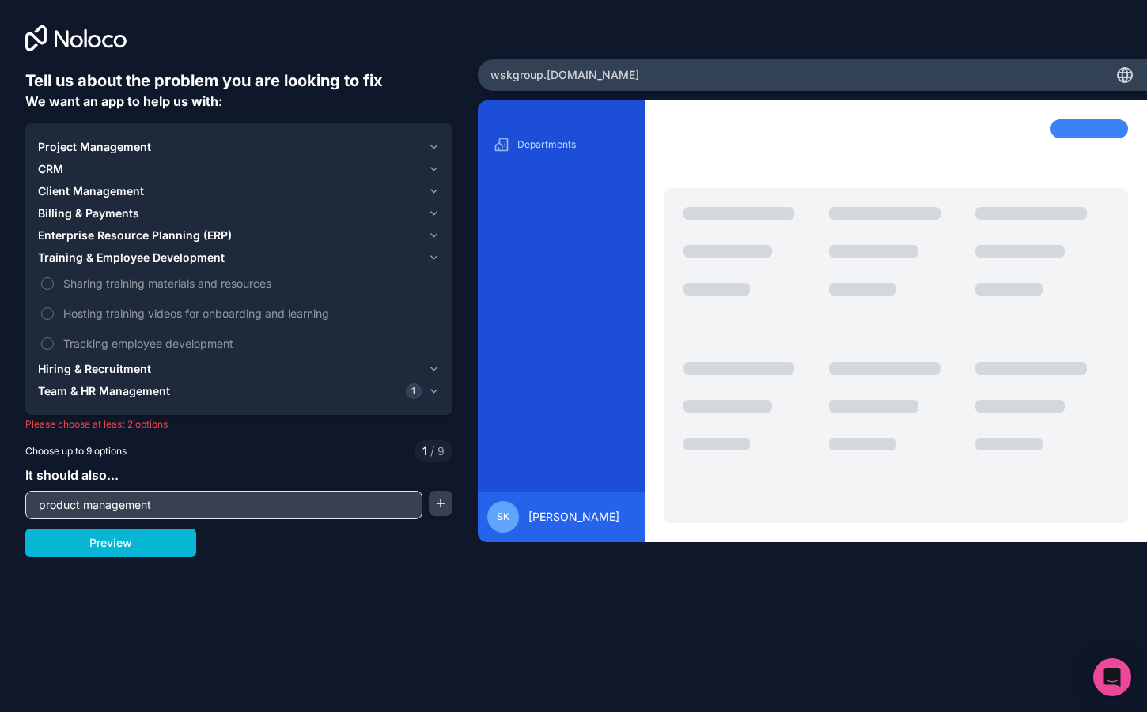
click at [84, 239] on span "Enterprise Resource Planning (ERP)" at bounding box center [135, 236] width 194 height 16
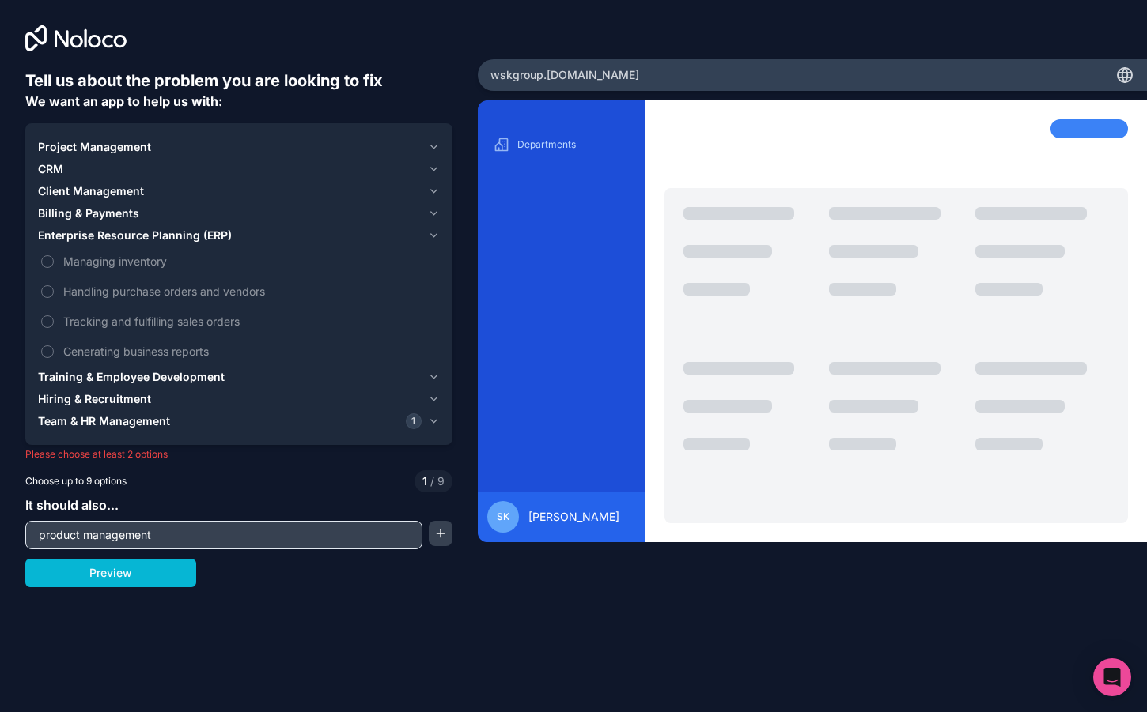
click at [108, 425] on span "Team & HR Management" at bounding box center [104, 422] width 132 height 16
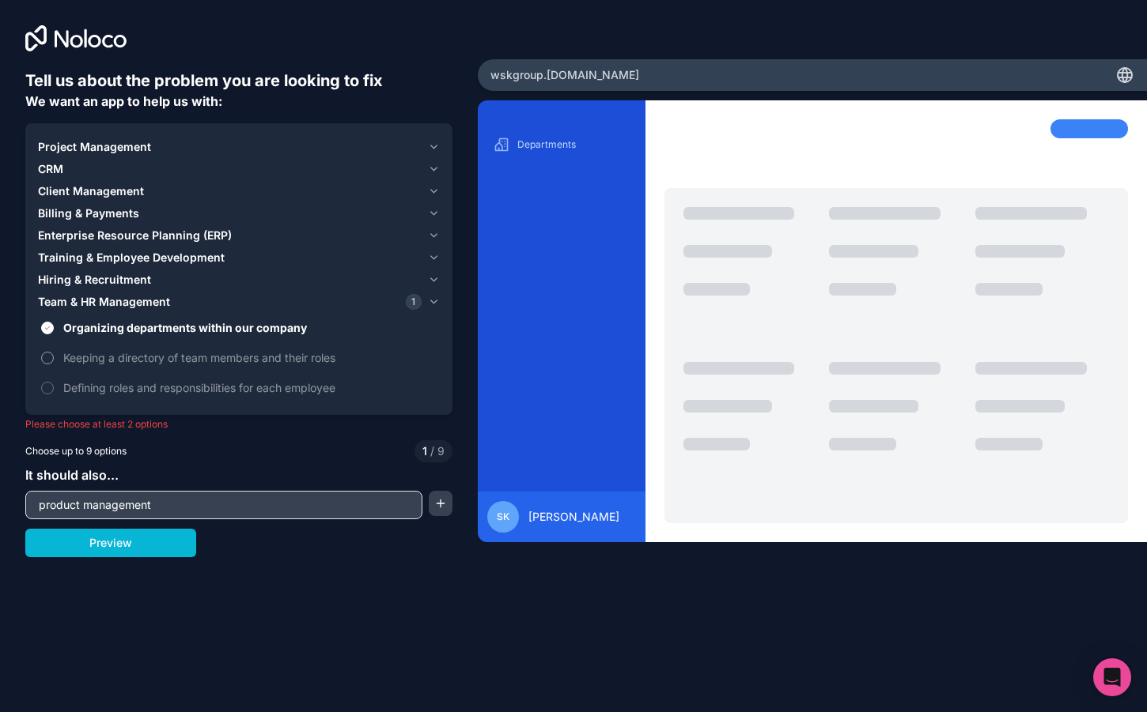
click at [142, 357] on span "Keeping a directory of team members and their roles" at bounding box center [249, 358] width 373 height 17
click at [54, 357] on button "Keeping a directory of team members and their roles" at bounding box center [47, 358] width 13 height 13
click at [142, 383] on span "Defining roles and responsibilities for each employee" at bounding box center [249, 388] width 373 height 17
click at [54, 383] on button "Defining roles and responsibilities for each employee" at bounding box center [47, 388] width 13 height 13
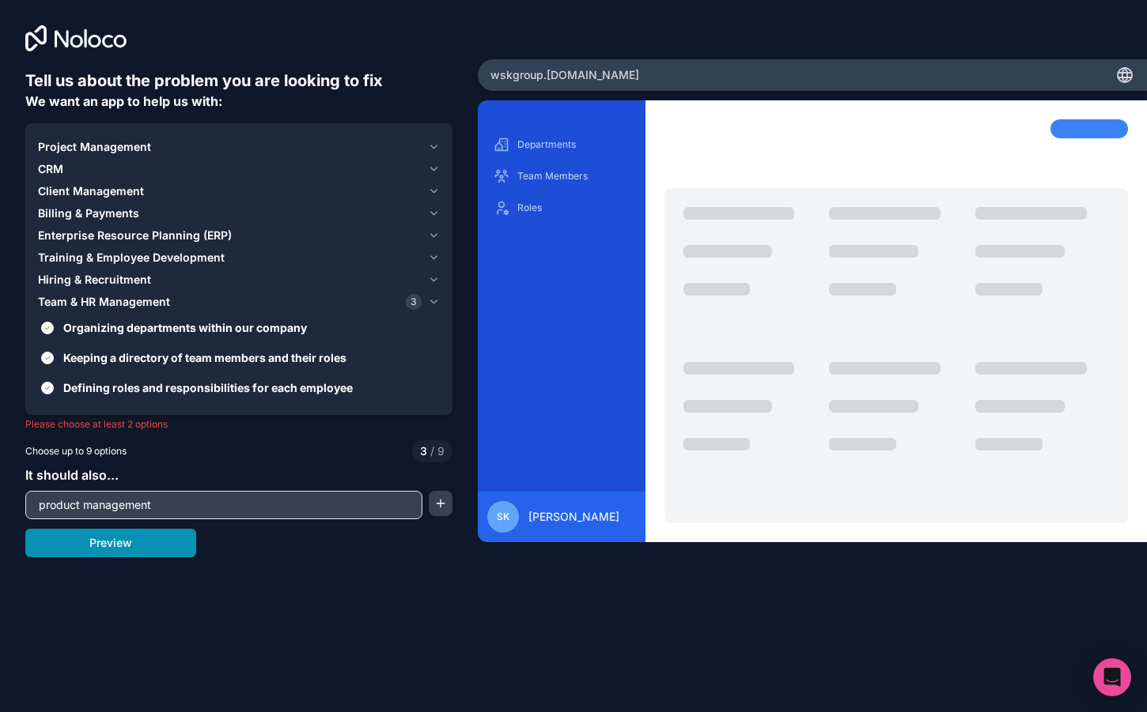
click at [134, 538] on button "Preview" at bounding box center [110, 543] width 171 height 28
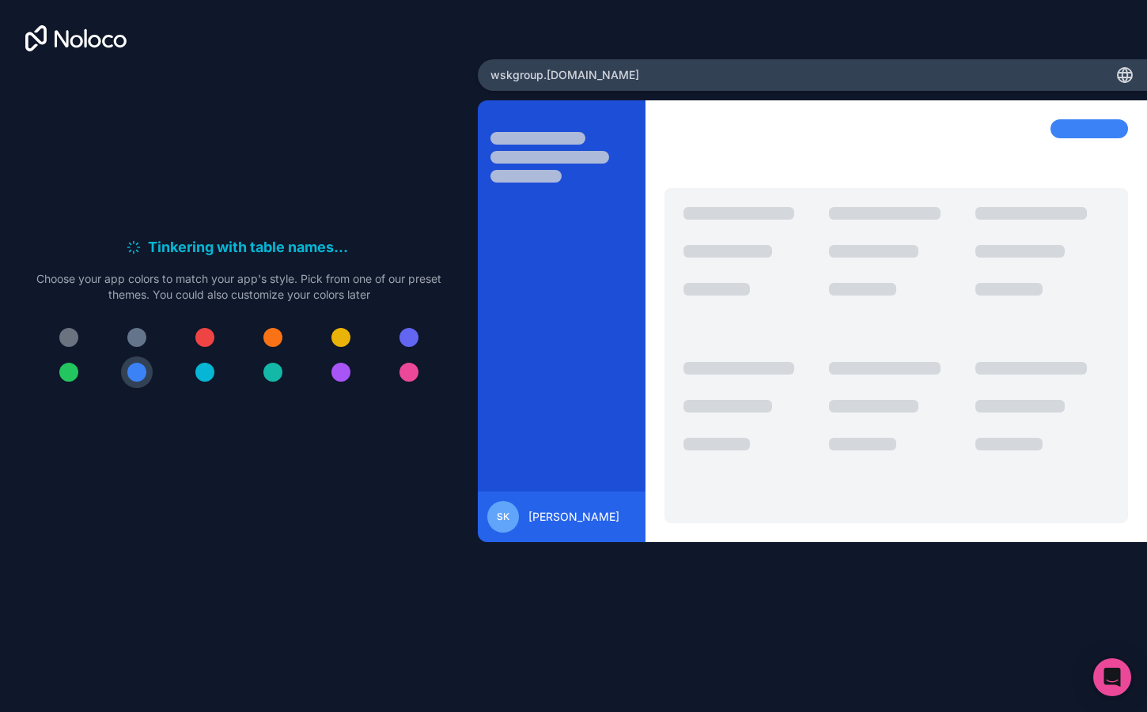
click at [197, 356] on div at bounding box center [238, 355] width 405 height 66
click at [210, 344] on div at bounding box center [204, 337] width 19 height 19
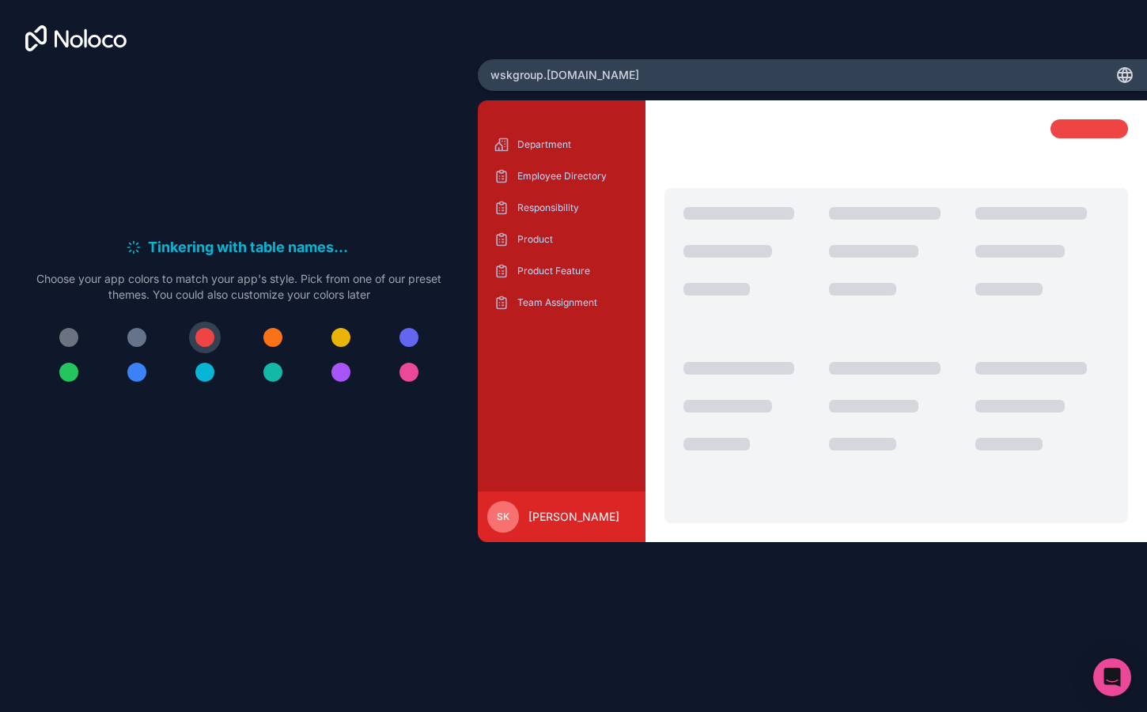
click at [277, 342] on div at bounding box center [272, 337] width 19 height 19
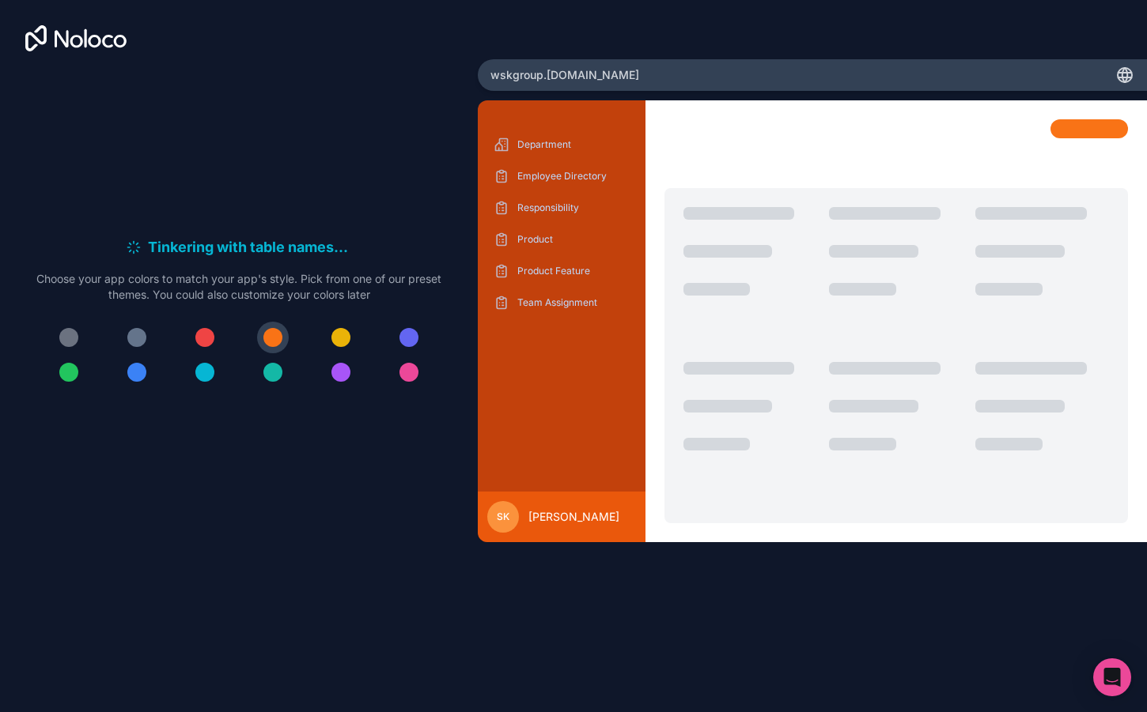
click at [550, 417] on div "Department Employee Directory Responsibility Product Product Feature Team Assig…" at bounding box center [561, 305] width 142 height 347
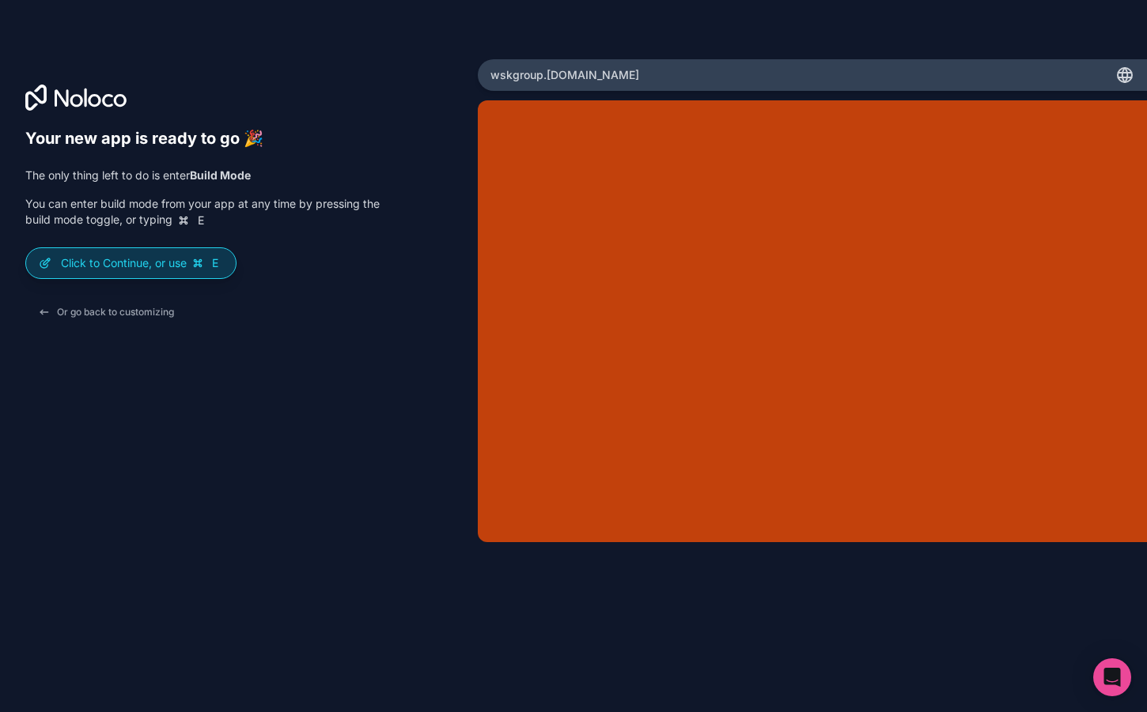
click at [170, 273] on div "Click to Continue, or use E" at bounding box center [131, 263] width 210 height 30
